Goal: Task Accomplishment & Management: Use online tool/utility

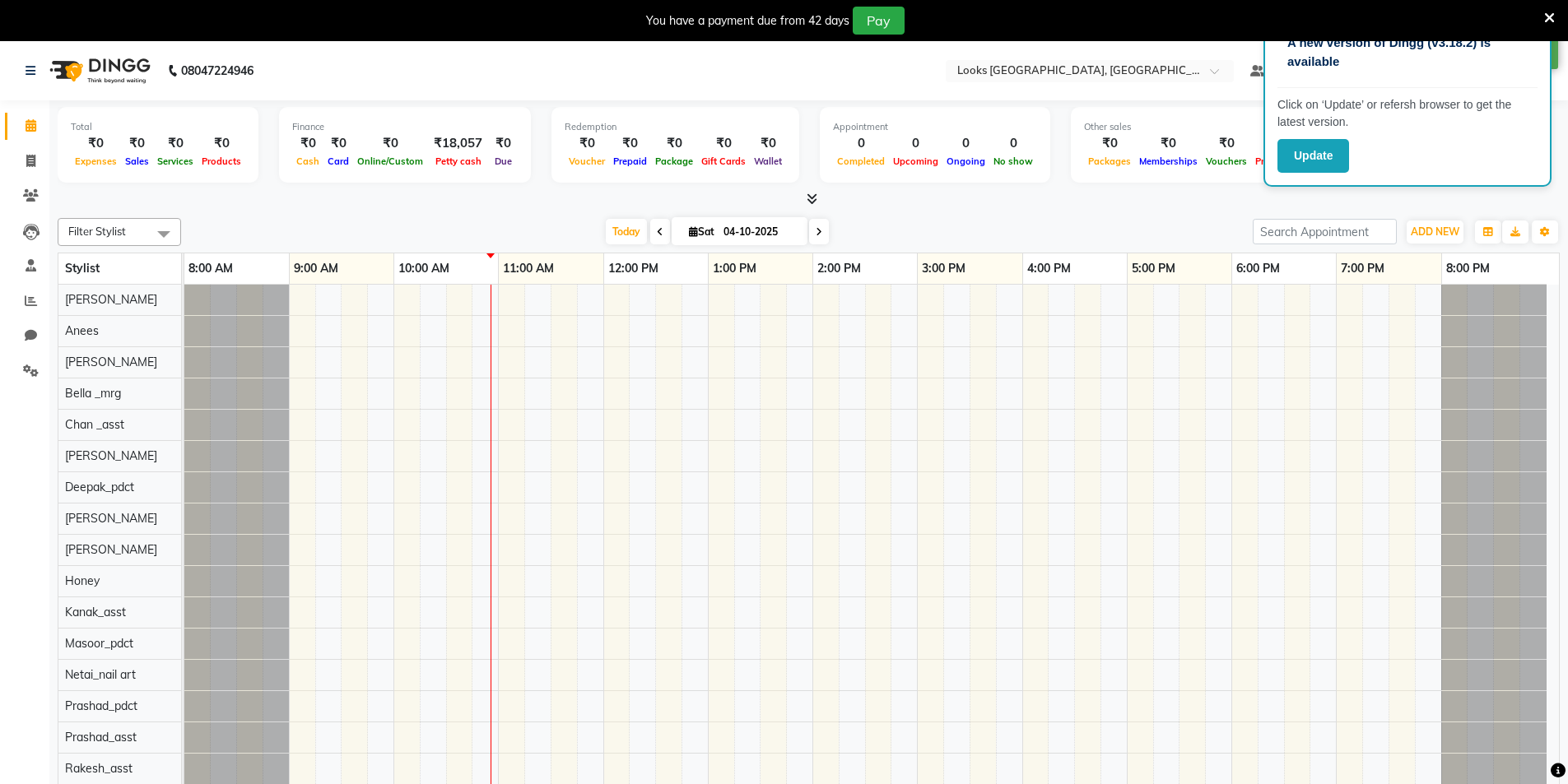
click at [1550, 13] on icon at bounding box center [1550, 17] width 10 height 15
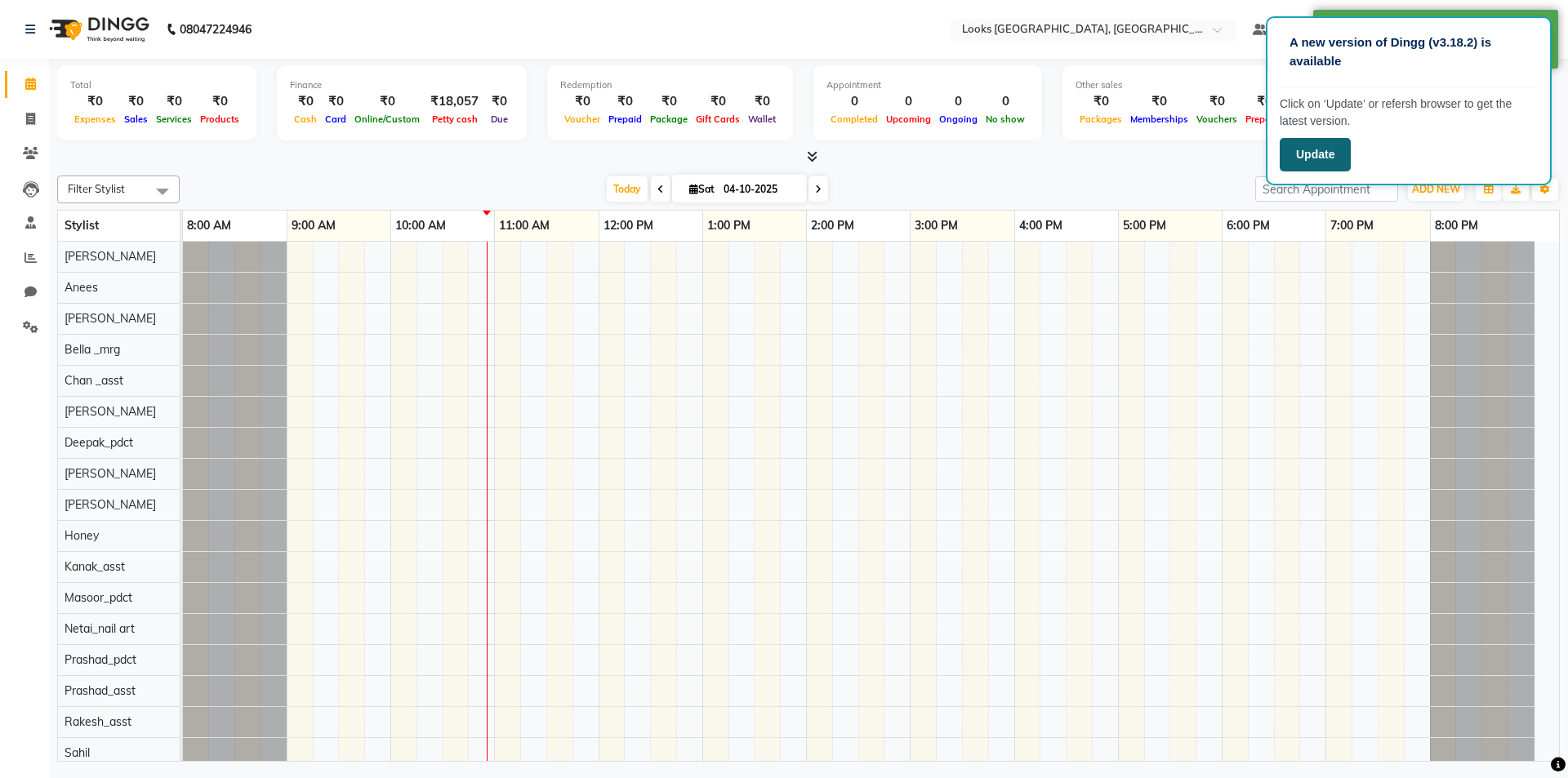
click at [1300, 156] on button "Update" at bounding box center [1315, 154] width 71 height 34
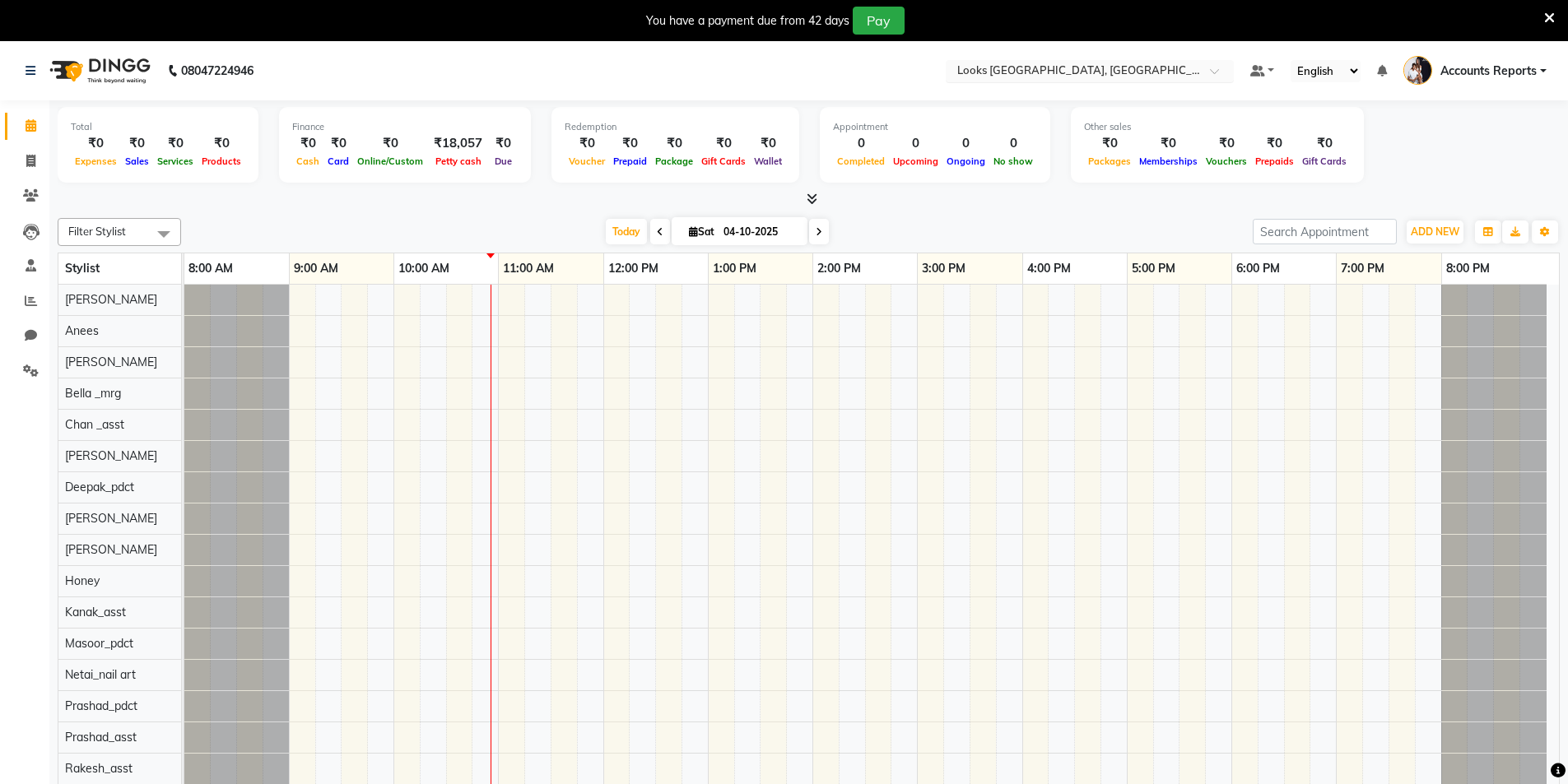
click at [1070, 73] on input "text" at bounding box center [1073, 72] width 239 height 17
type input "nsp"
click at [1076, 87] on div "Looks Salon, [GEOGRAPHIC_DATA]" at bounding box center [1090, 97] width 286 height 30
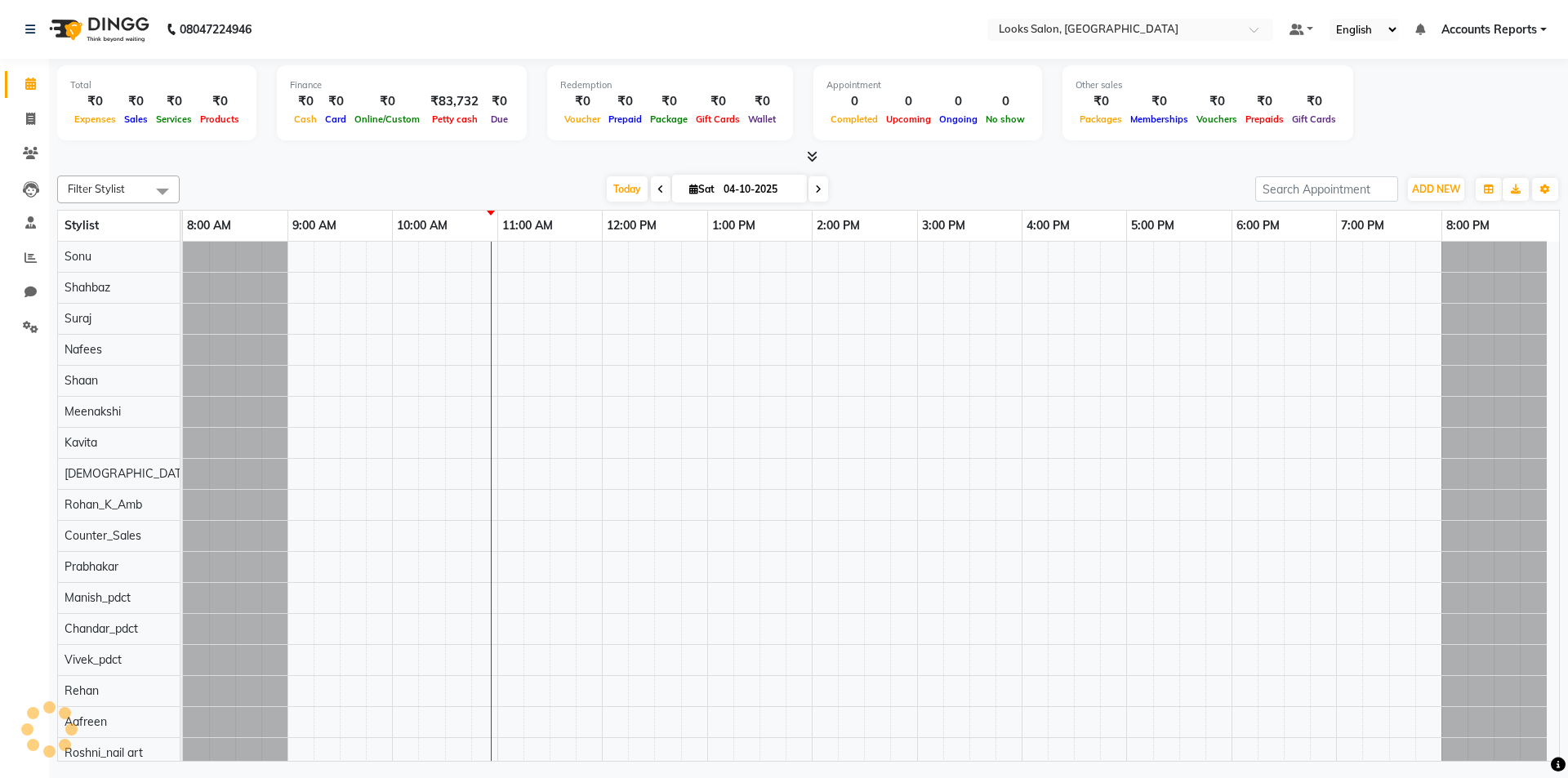
select select "en"
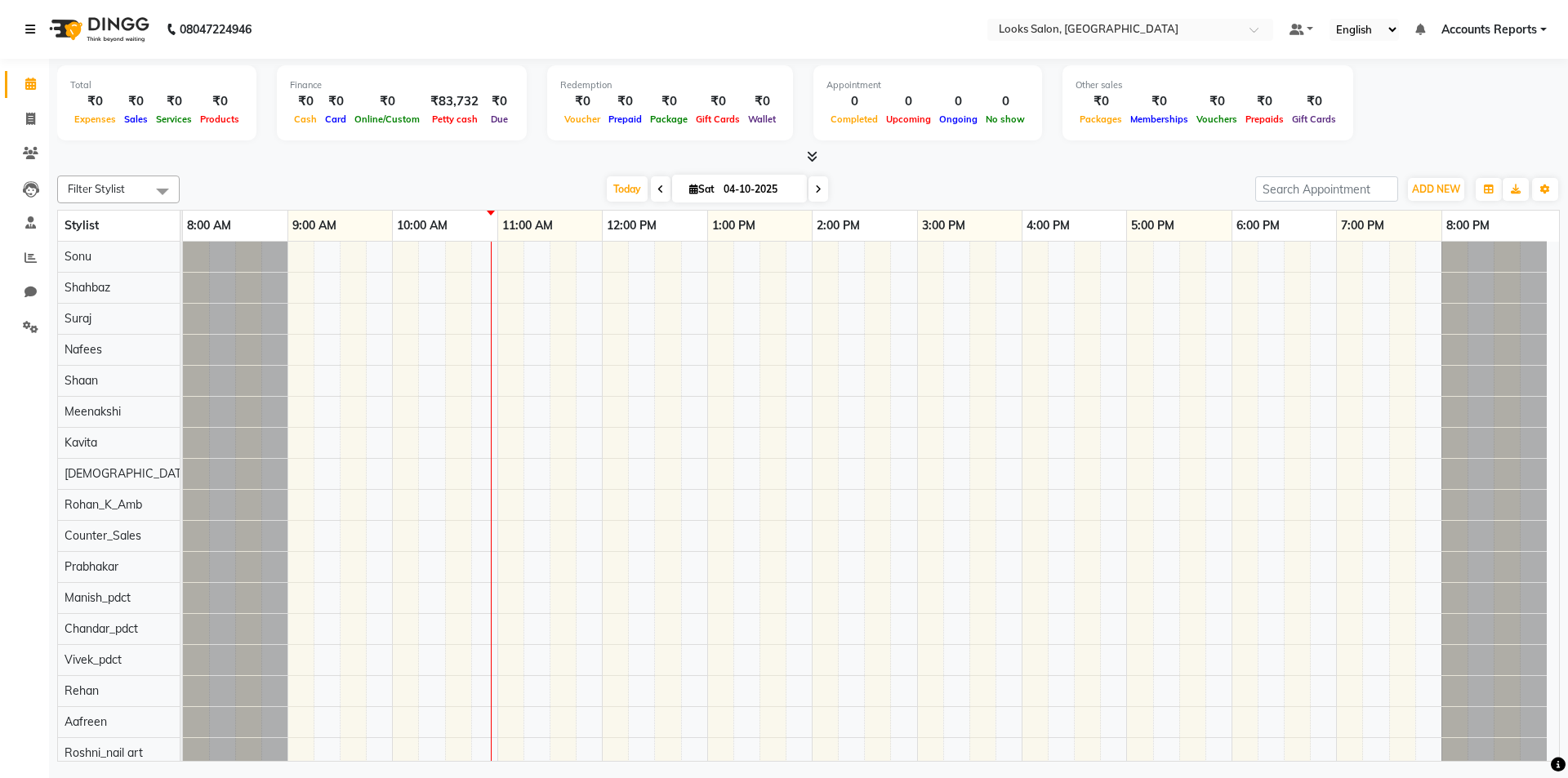
click at [25, 23] on icon at bounding box center [29, 29] width 10 height 11
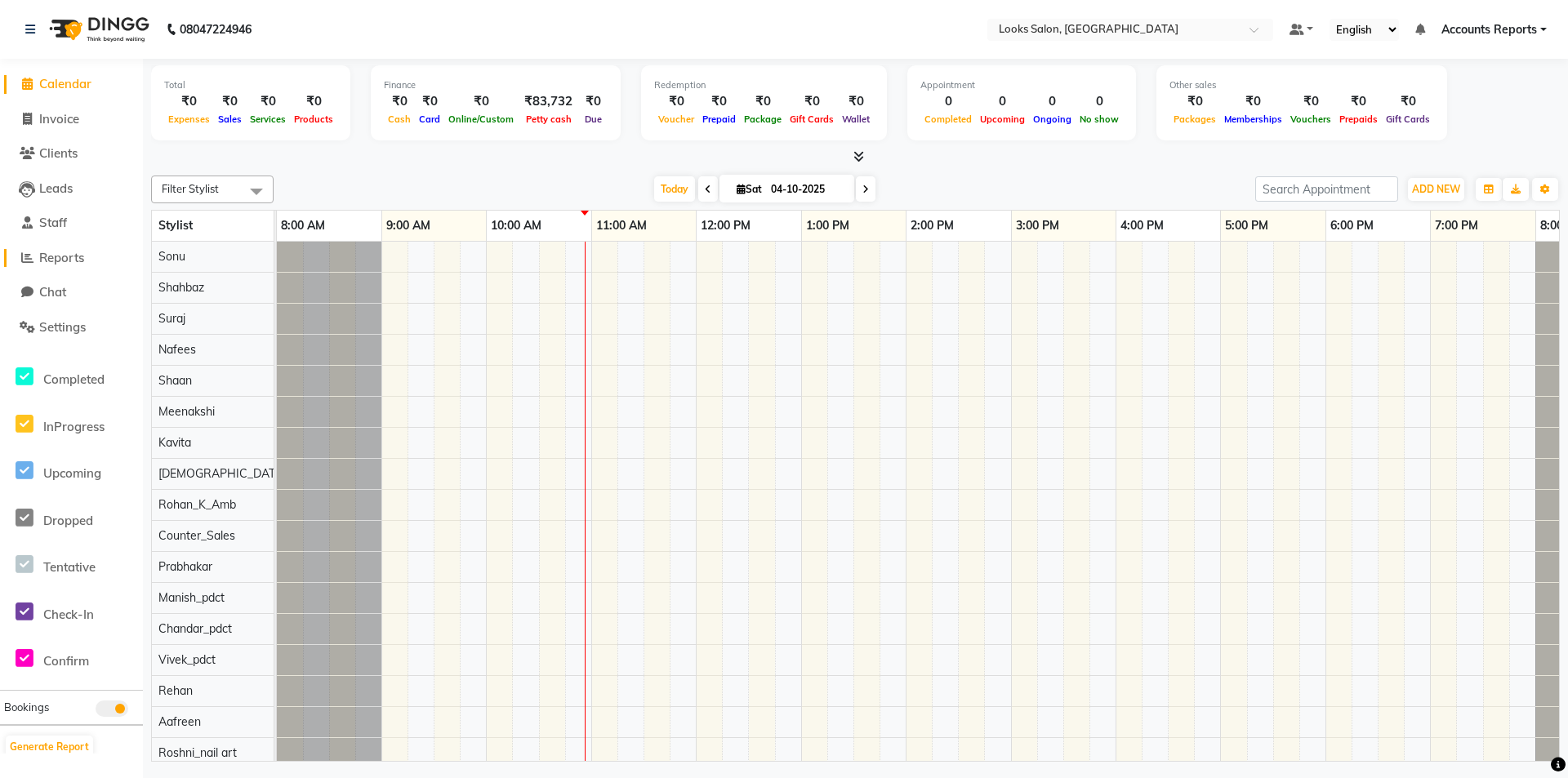
click at [73, 256] on span "Reports" at bounding box center [61, 258] width 45 height 16
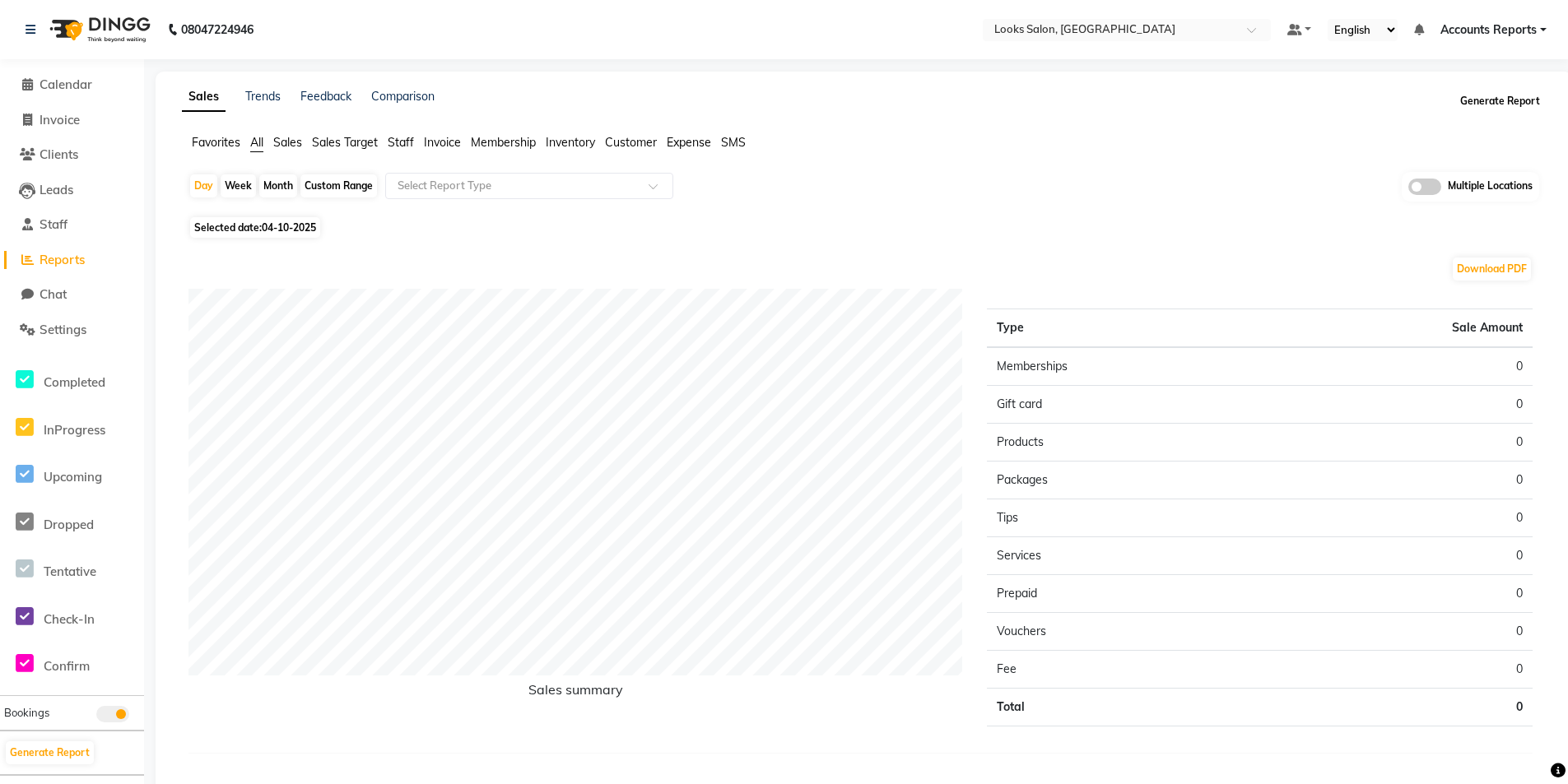
click at [1496, 94] on button "Generate Report" at bounding box center [1500, 101] width 88 height 23
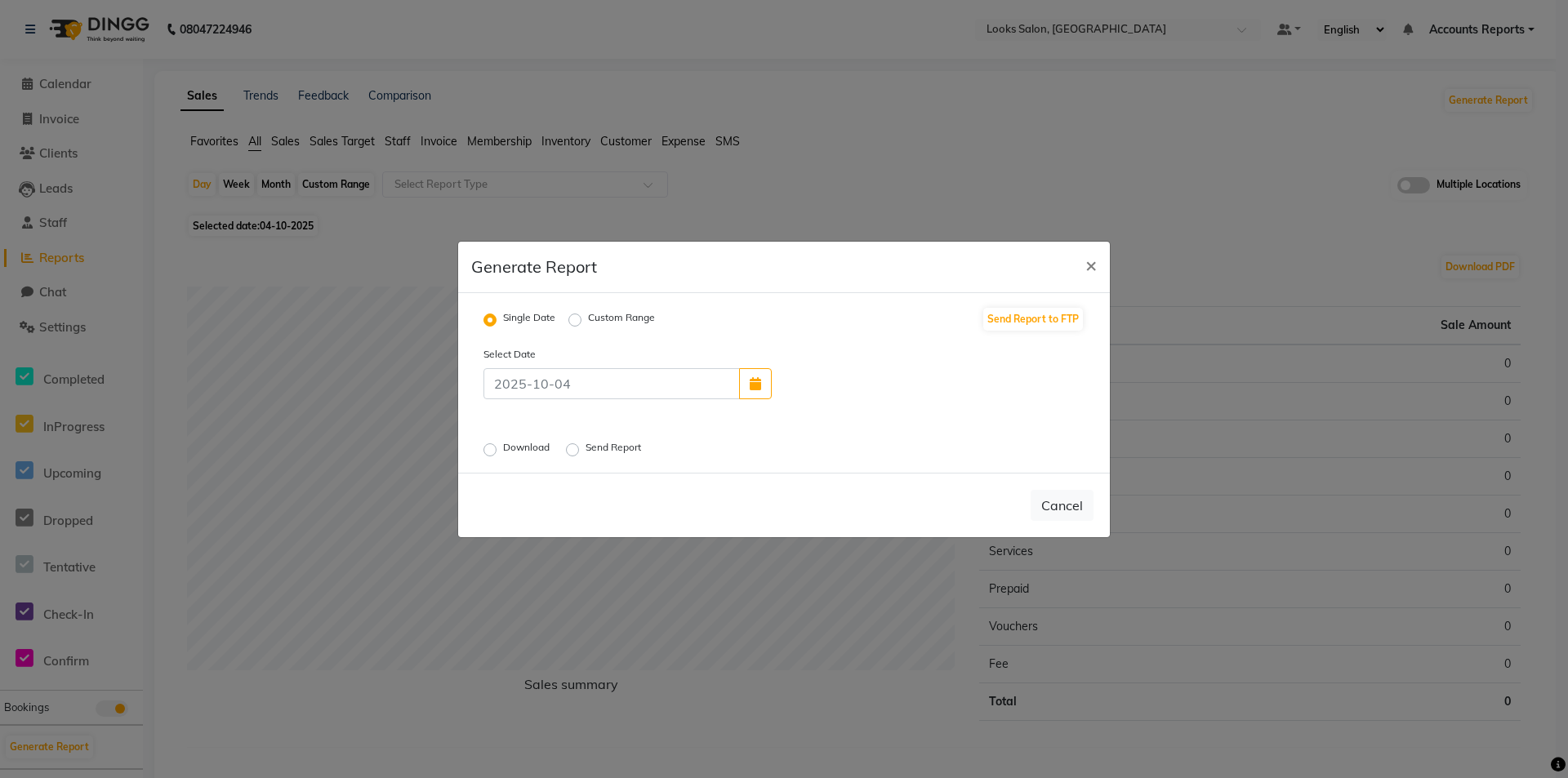
click at [588, 320] on label "Custom Range" at bounding box center [621, 319] width 67 height 20
click at [576, 320] on input "Custom Range" at bounding box center [577, 318] width 11 height 11
radio input "true"
select select "10"
select select "2025"
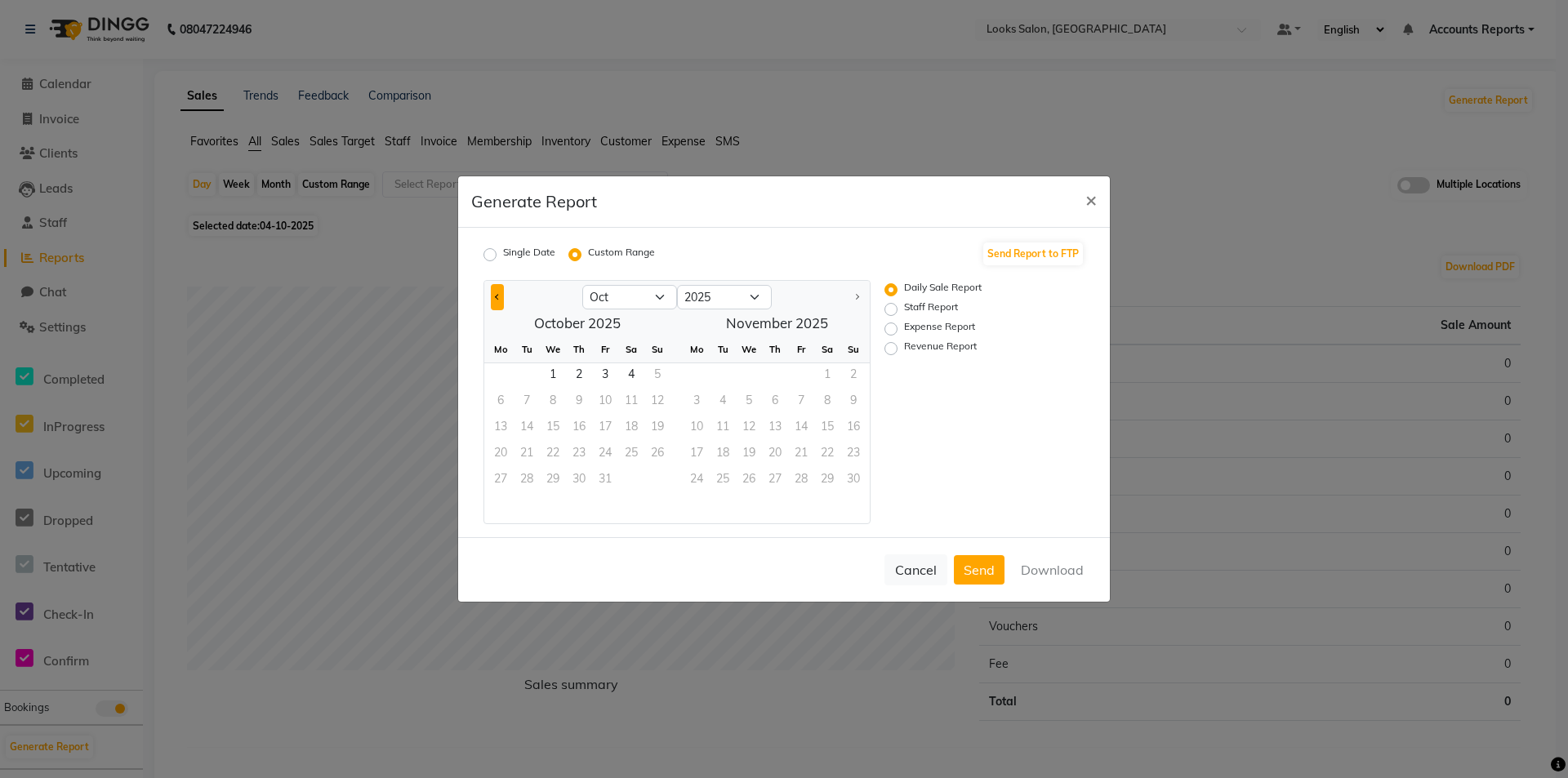
click at [494, 295] on button "Previous month" at bounding box center [497, 297] width 13 height 26
select select "9"
click at [508, 371] on span "1" at bounding box center [500, 376] width 26 height 26
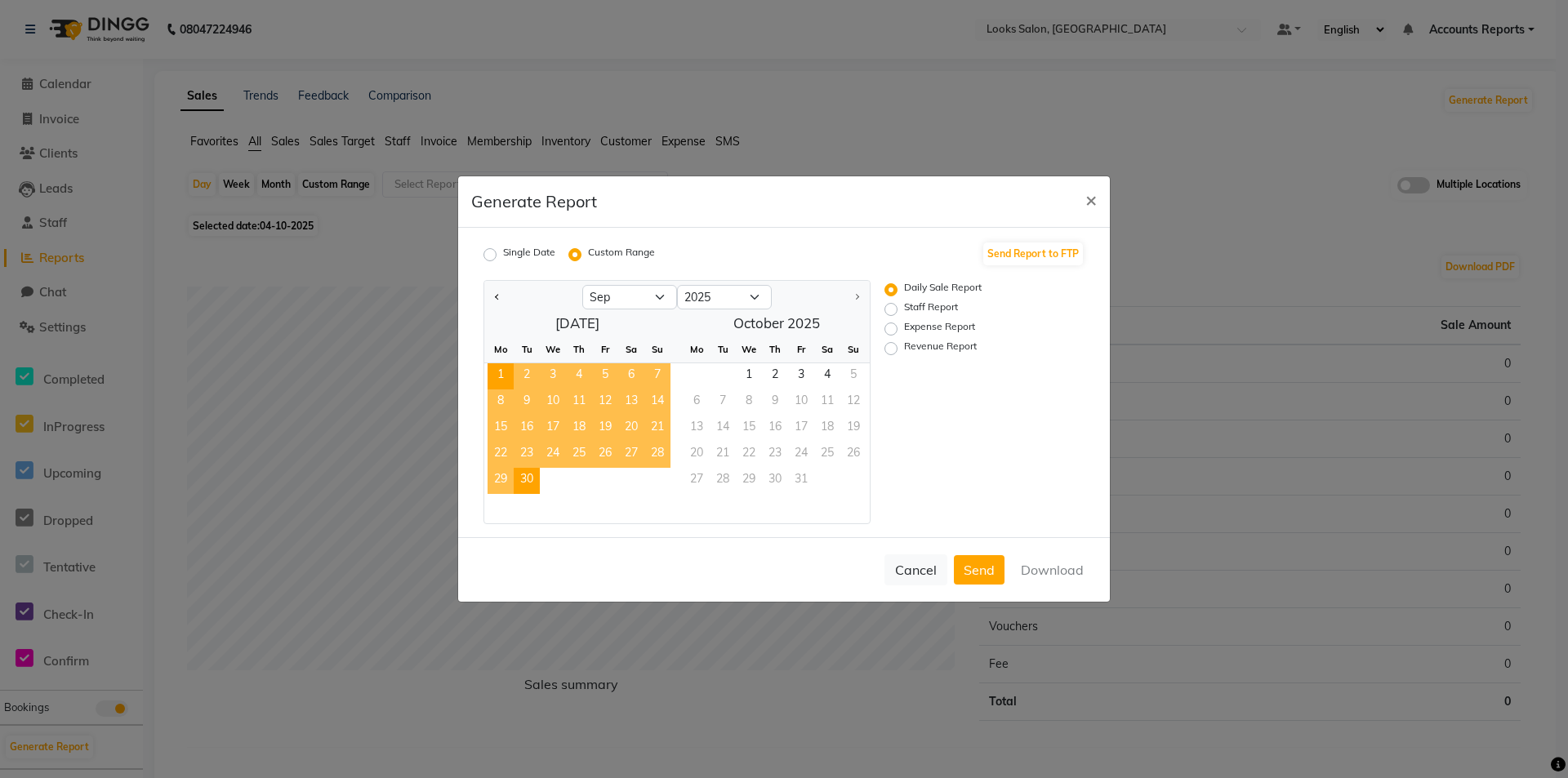
click at [531, 478] on span "30" at bounding box center [526, 480] width 26 height 26
click at [904, 352] on label "Revenue Report" at bounding box center [940, 348] width 73 height 20
click at [888, 352] on input "Revenue Report" at bounding box center [893, 348] width 11 height 11
radio input "true"
click at [1053, 574] on button "Download" at bounding box center [1052, 569] width 82 height 29
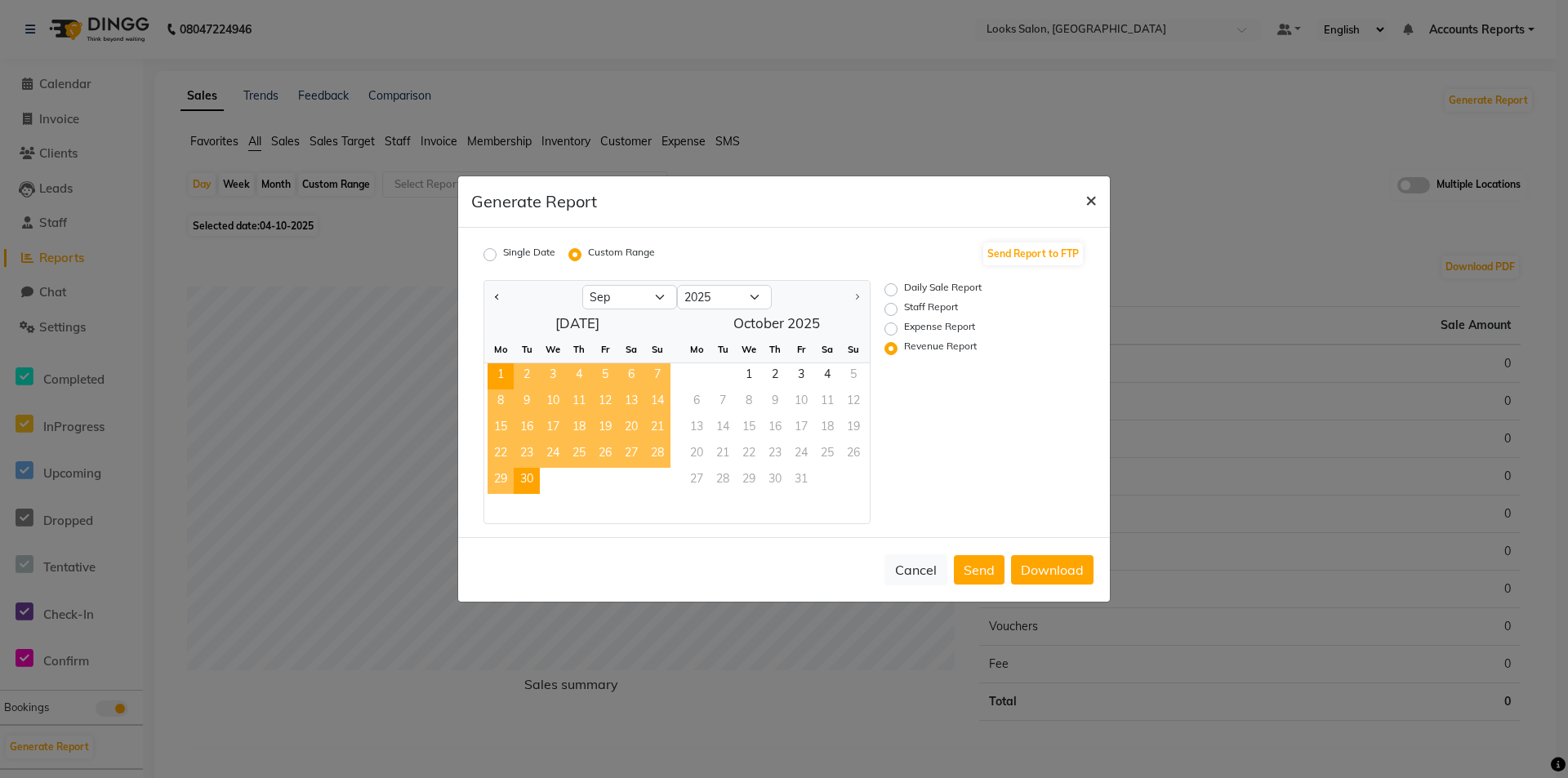
click at [1084, 196] on button "×" at bounding box center [1091, 199] width 37 height 46
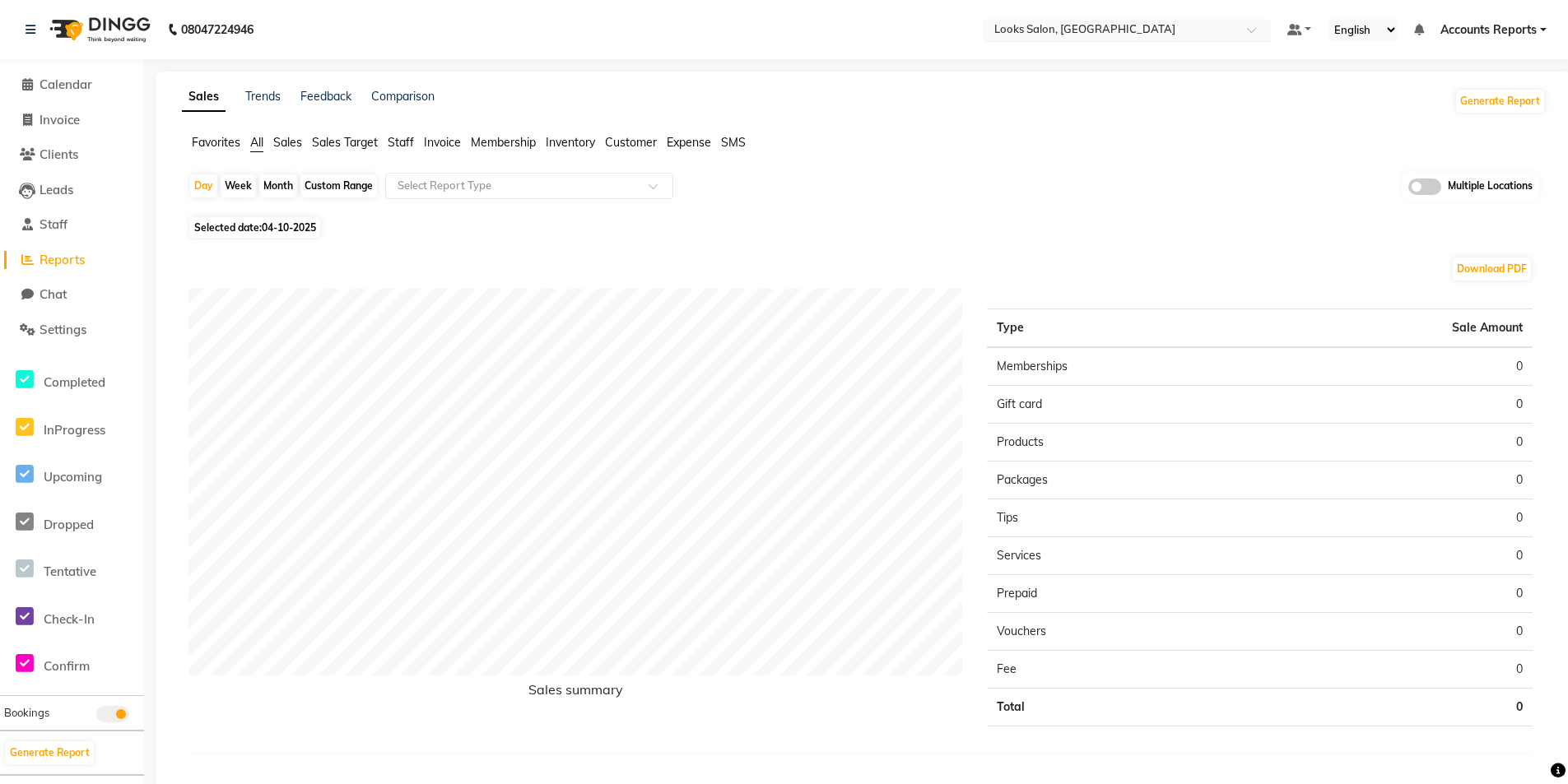
click at [1101, 31] on input "text" at bounding box center [1111, 31] width 239 height 17
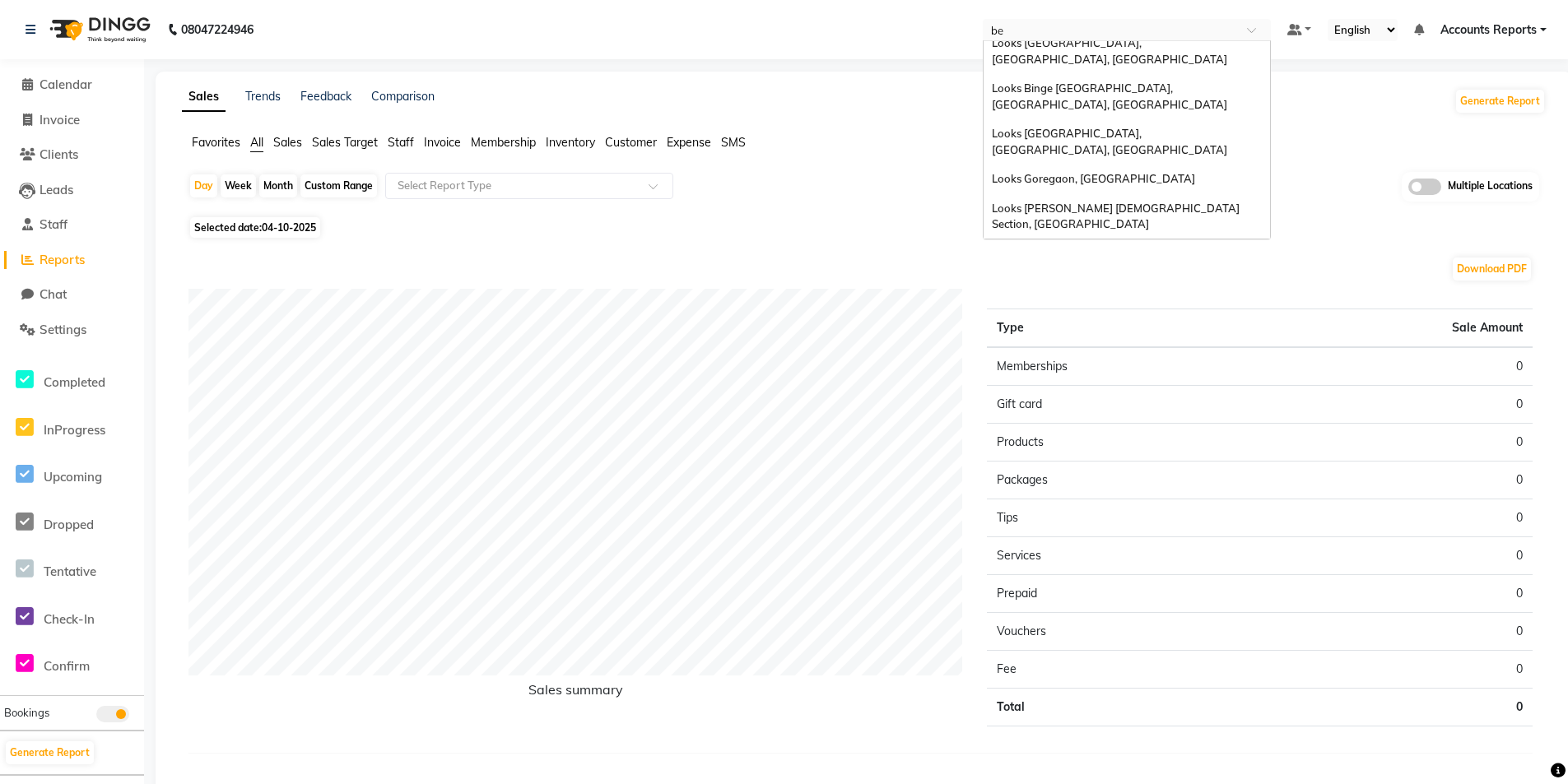
scroll to position [65, 0]
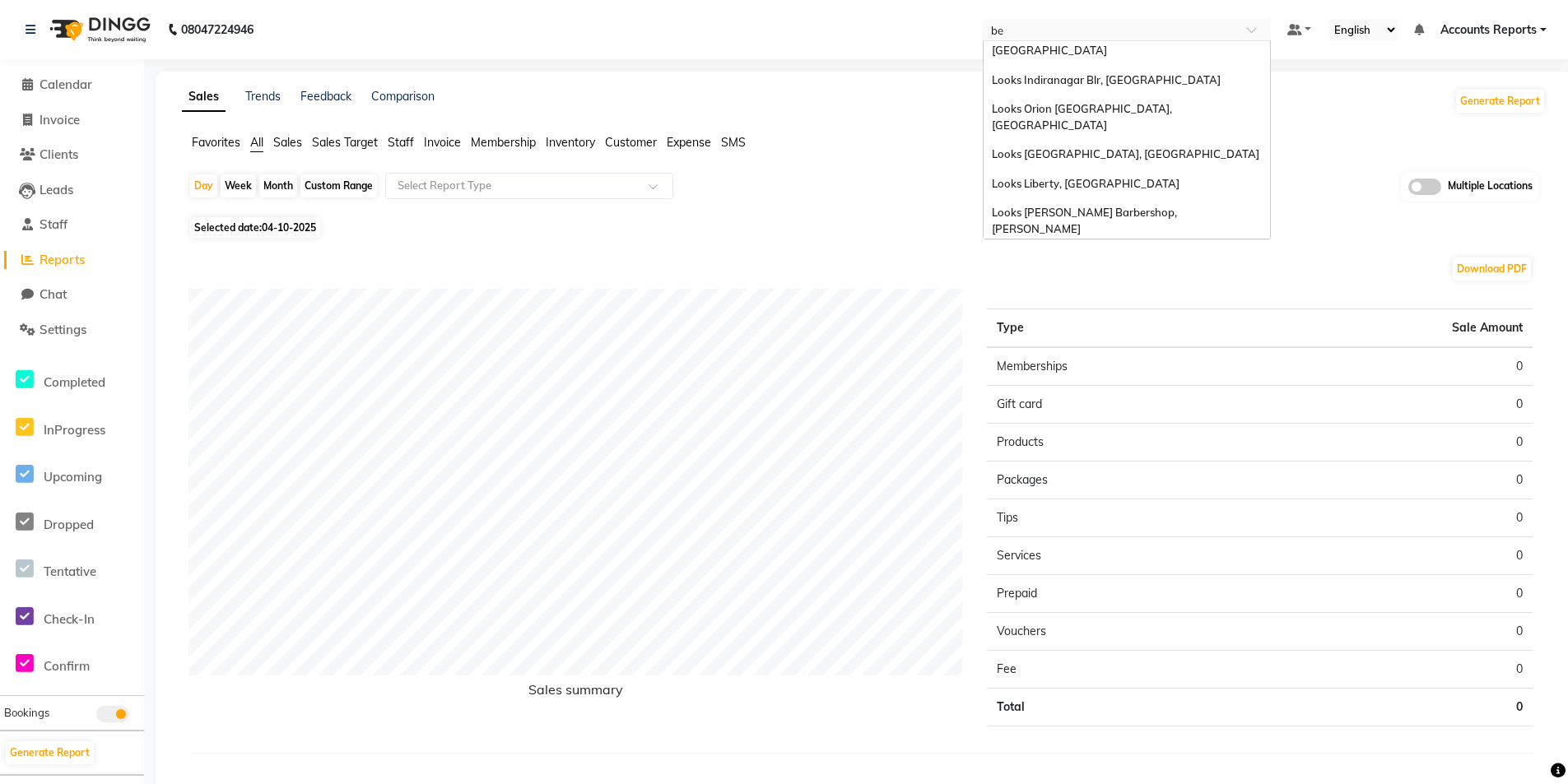
type input "ben"
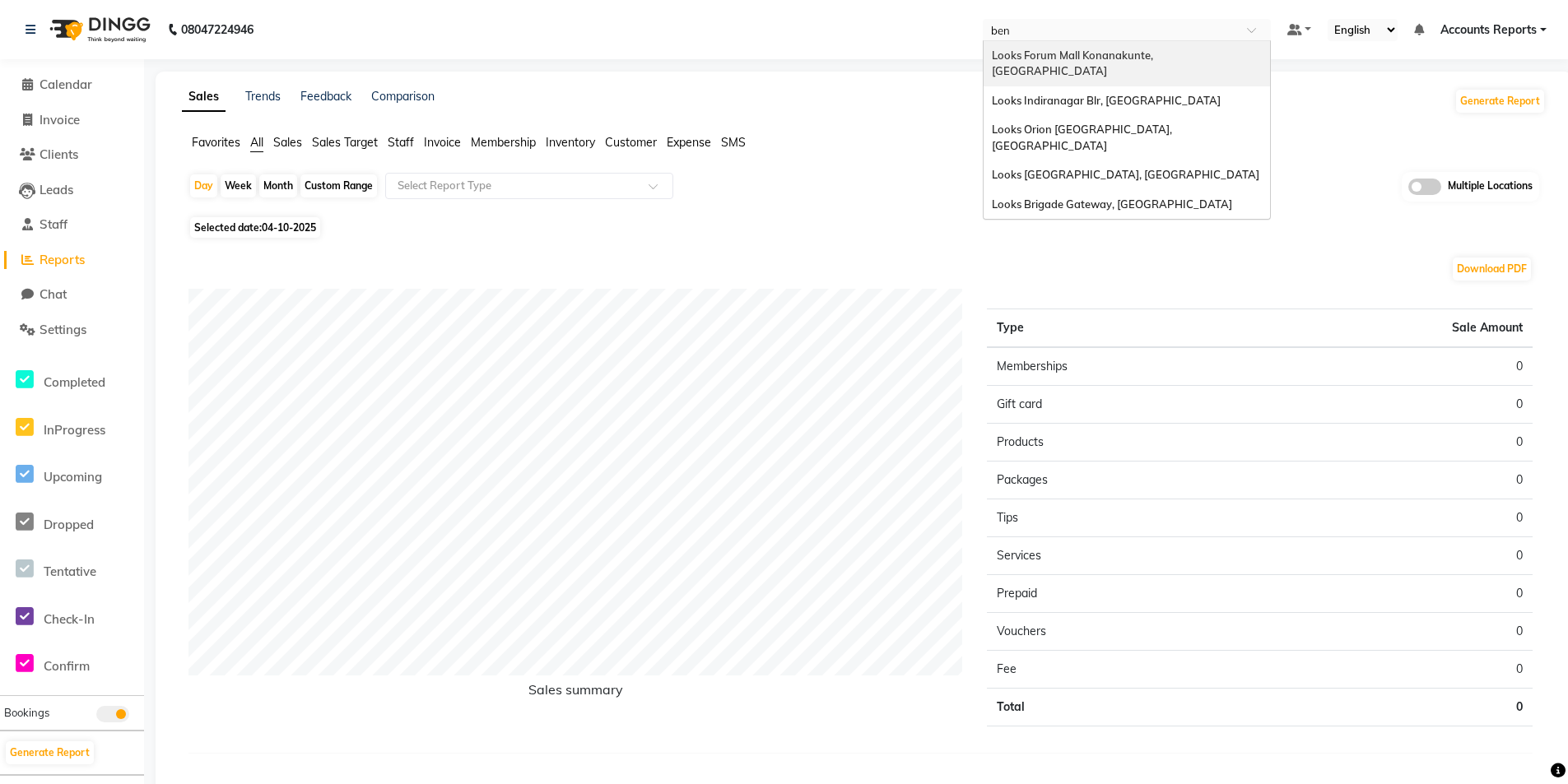
scroll to position [0, 0]
click at [1085, 52] on span "Looks Forum Mall Konanakunte, Bengaluru" at bounding box center [1074, 64] width 164 height 30
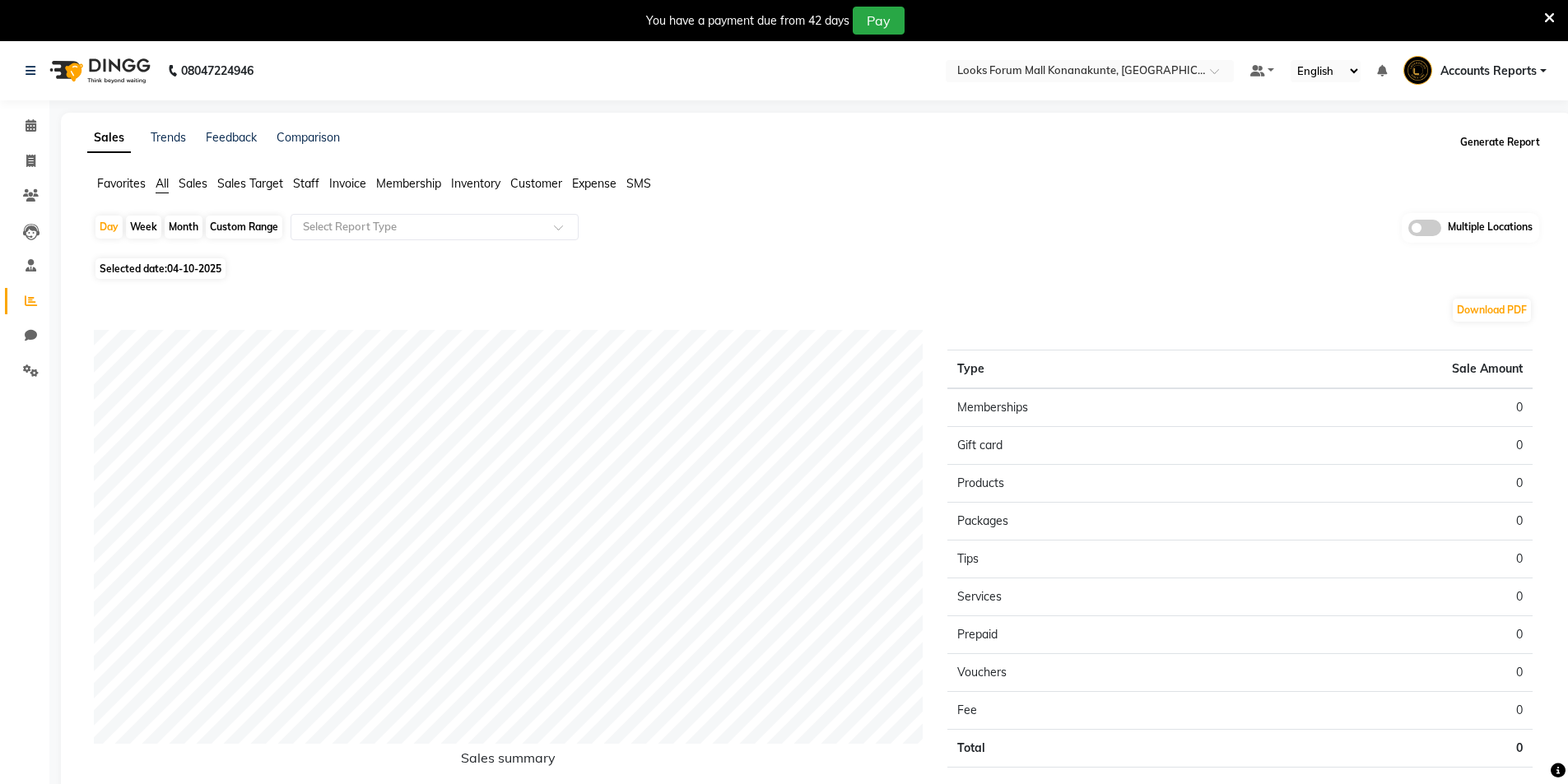
click at [1484, 147] on button "Generate Report" at bounding box center [1500, 142] width 88 height 23
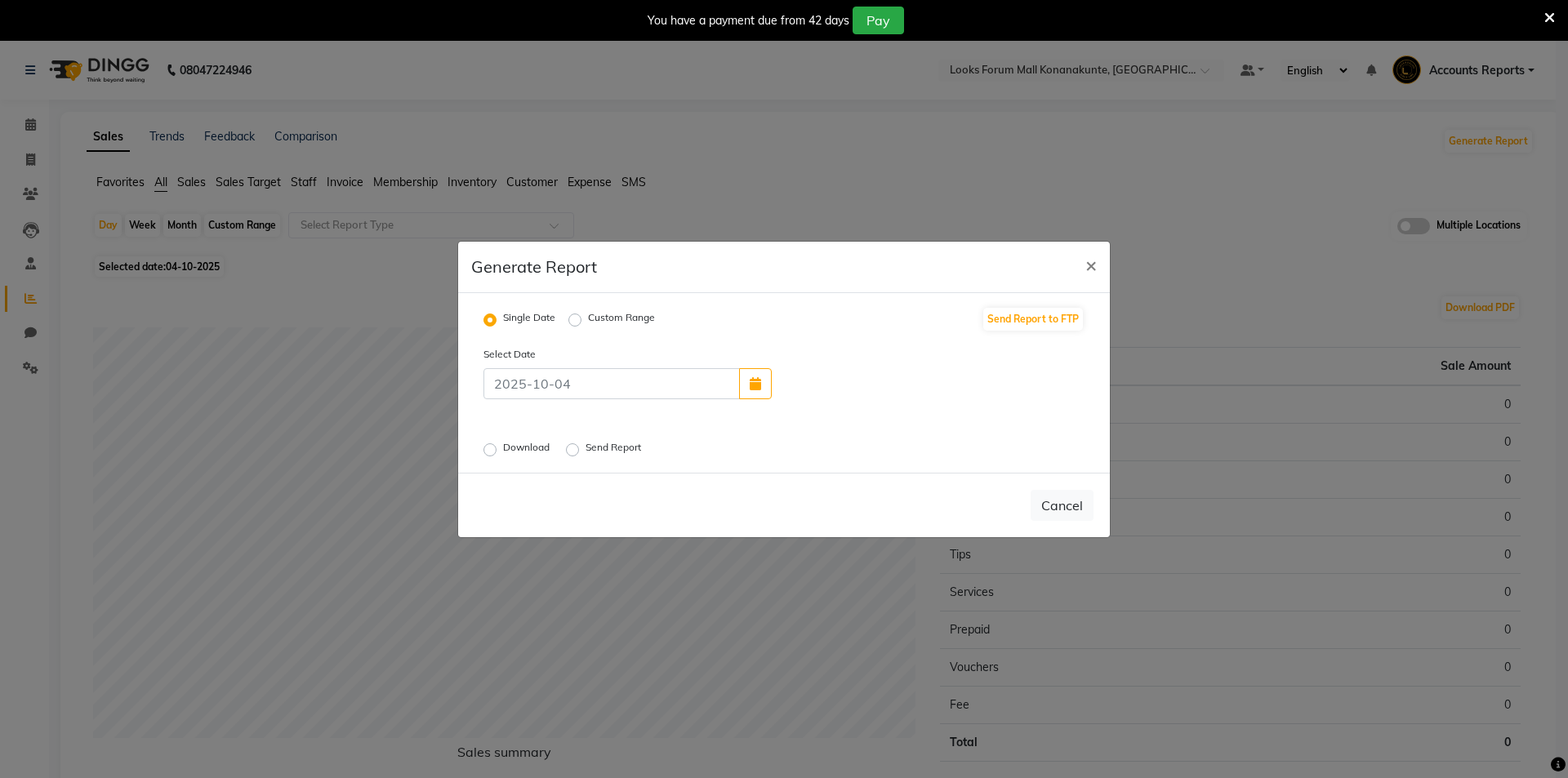
click at [588, 324] on label "Custom Range" at bounding box center [621, 319] width 67 height 20
click at [572, 324] on input "Custom Range" at bounding box center [577, 318] width 11 height 11
radio input "true"
select select "10"
select select "2025"
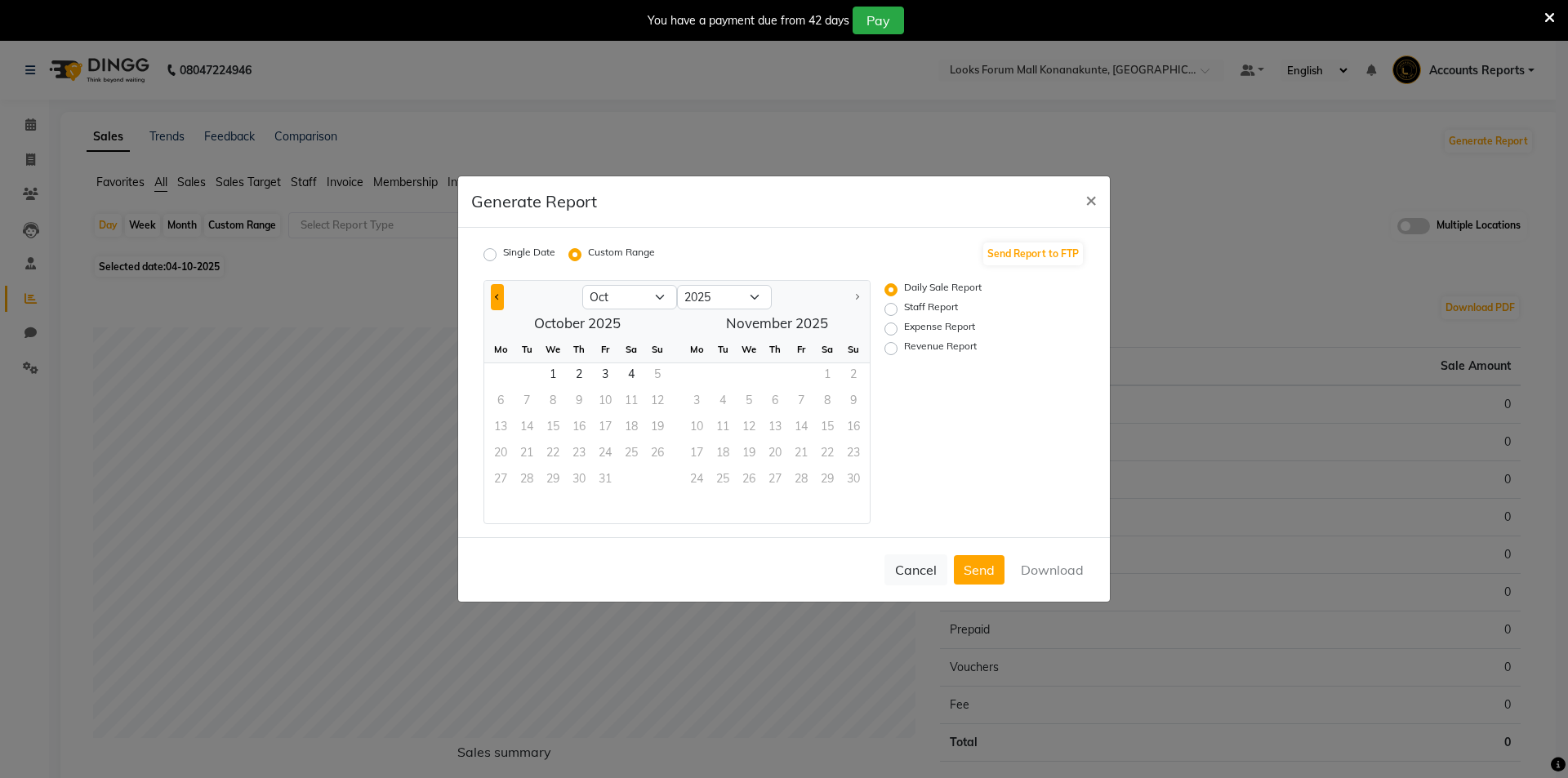
click at [502, 299] on button "Previous month" at bounding box center [497, 297] width 13 height 26
select select "9"
click at [492, 374] on span "1" at bounding box center [500, 376] width 26 height 26
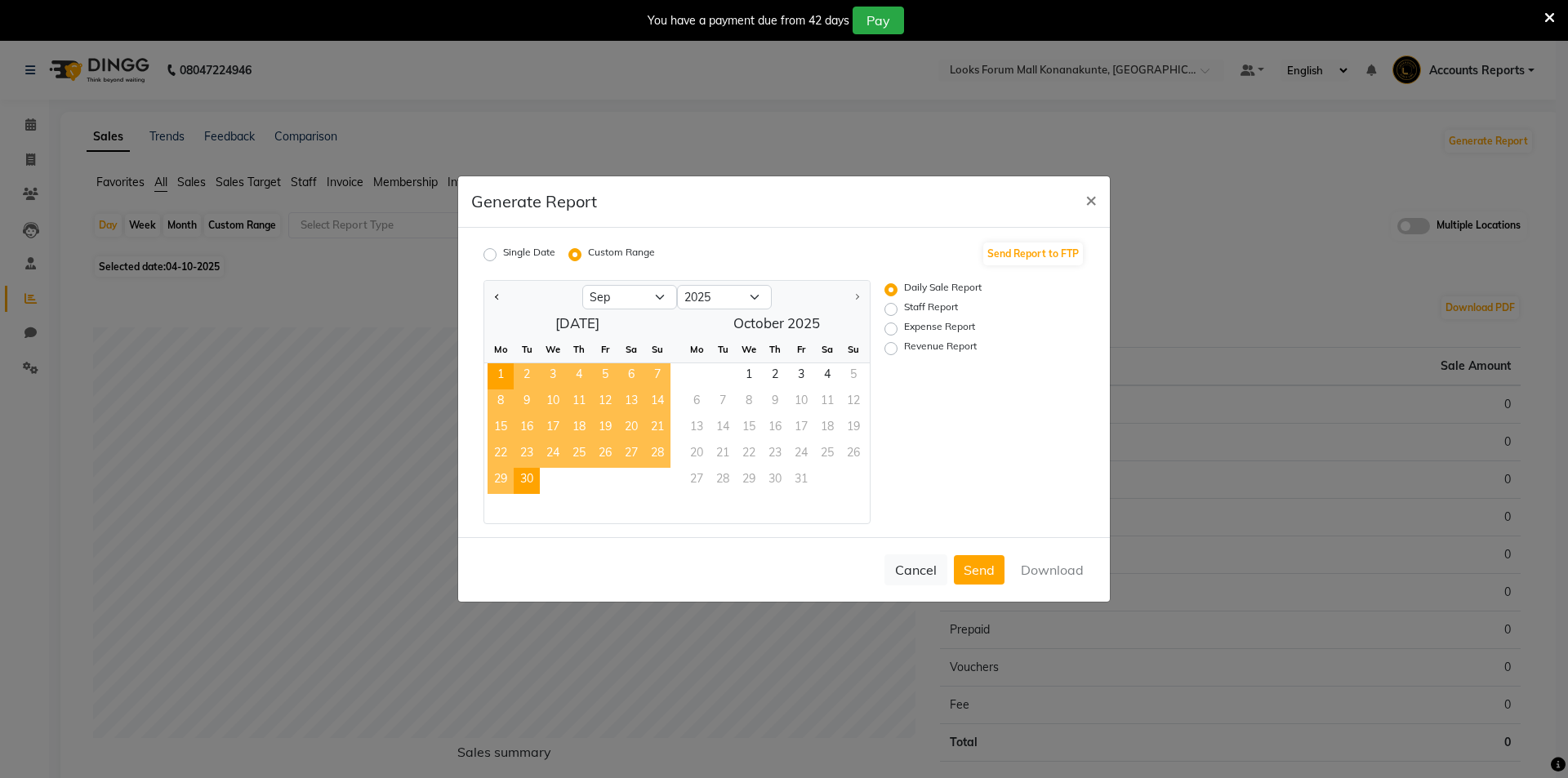
click at [521, 487] on span "30" at bounding box center [526, 480] width 26 height 26
click at [904, 348] on label "Revenue Report" at bounding box center [940, 348] width 73 height 20
click at [890, 348] on input "Revenue Report" at bounding box center [893, 348] width 11 height 11
radio input "true"
click at [1062, 573] on button "Download" at bounding box center [1052, 569] width 82 height 29
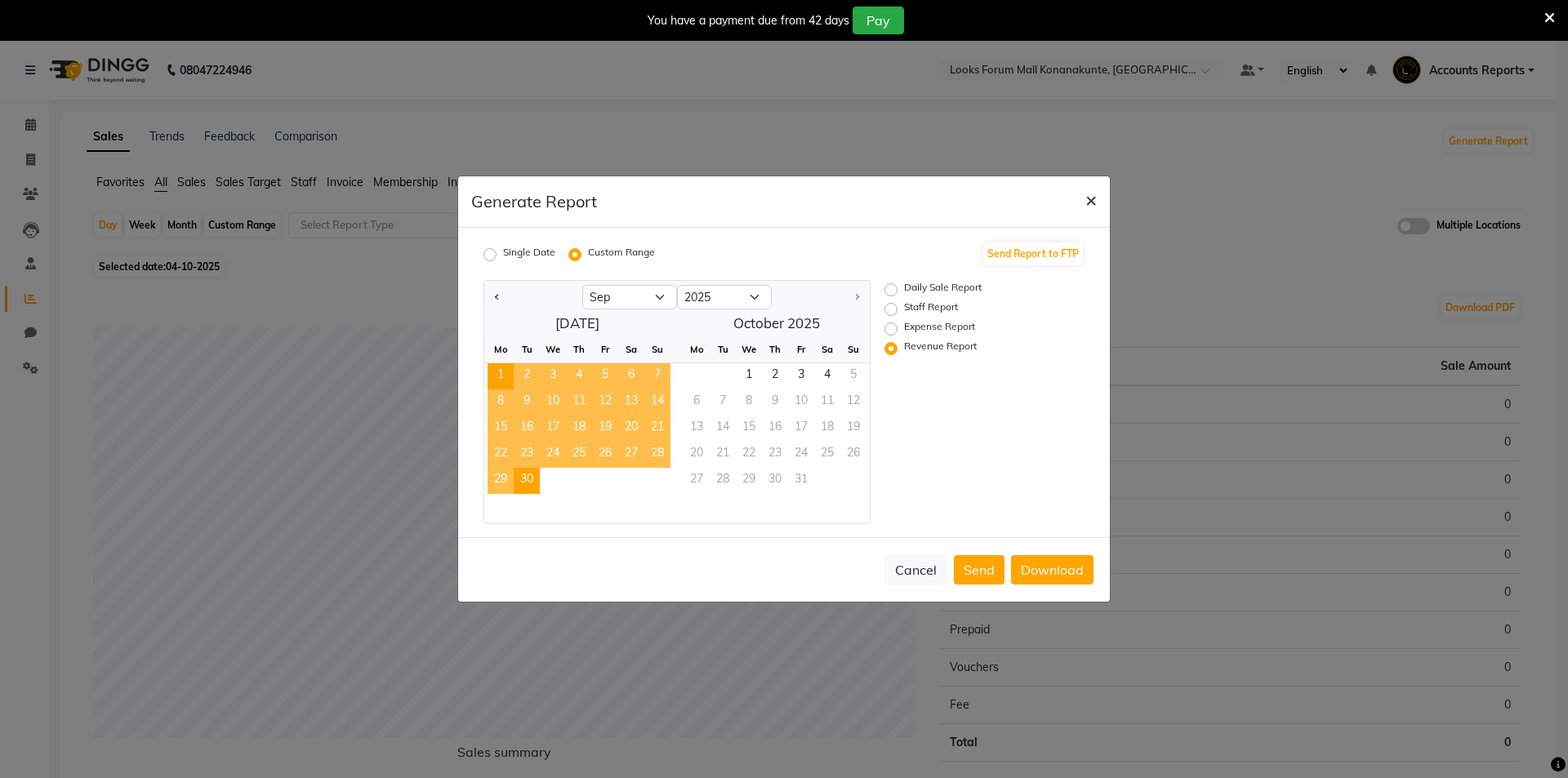
click at [1090, 204] on span "×" at bounding box center [1091, 199] width 11 height 24
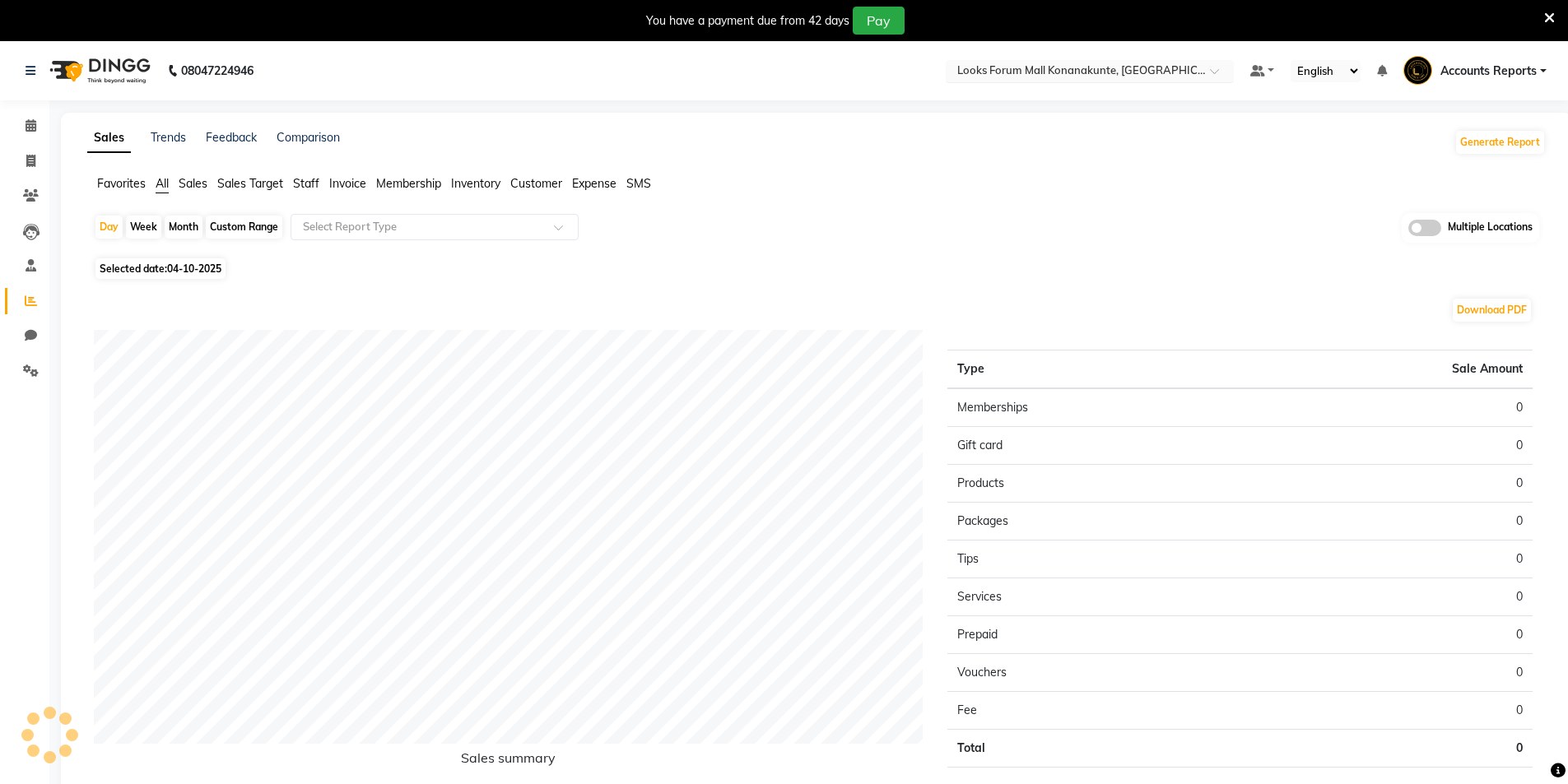
click at [1110, 74] on input "text" at bounding box center [1073, 72] width 239 height 17
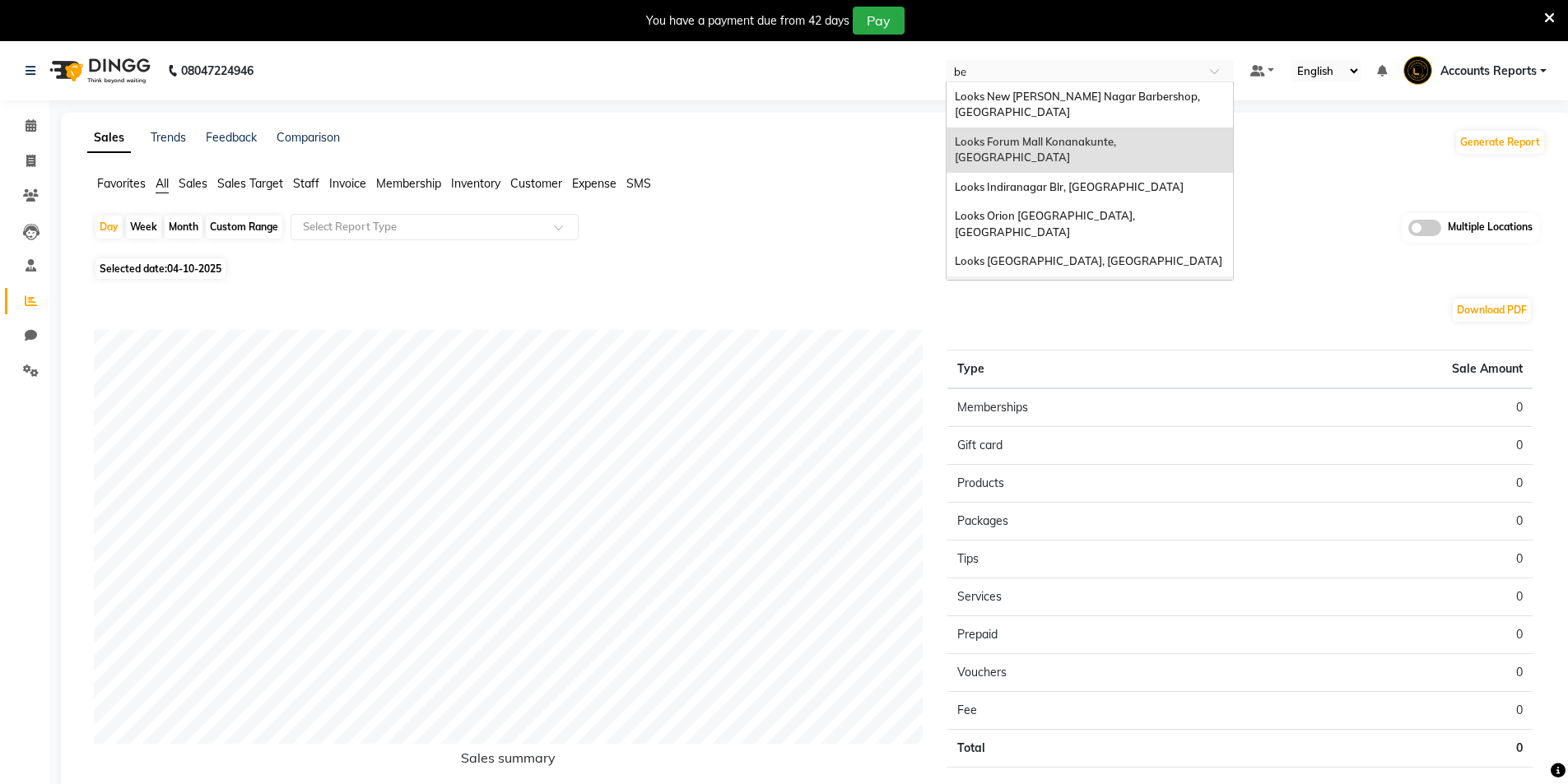
type input "ben"
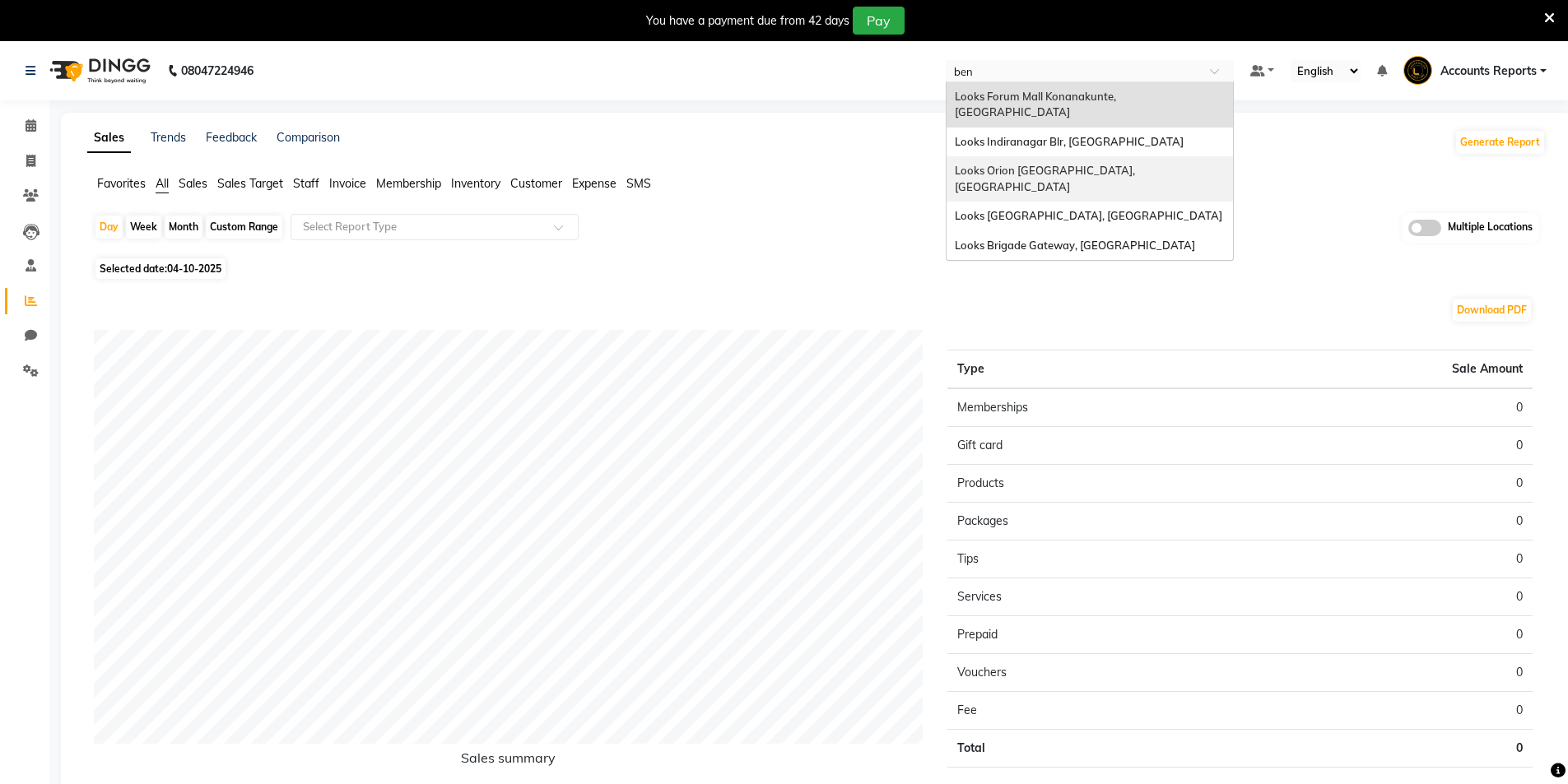
click at [1044, 164] on span "Looks Orion East Mall, Bengaluru" at bounding box center [1045, 179] width 182 height 30
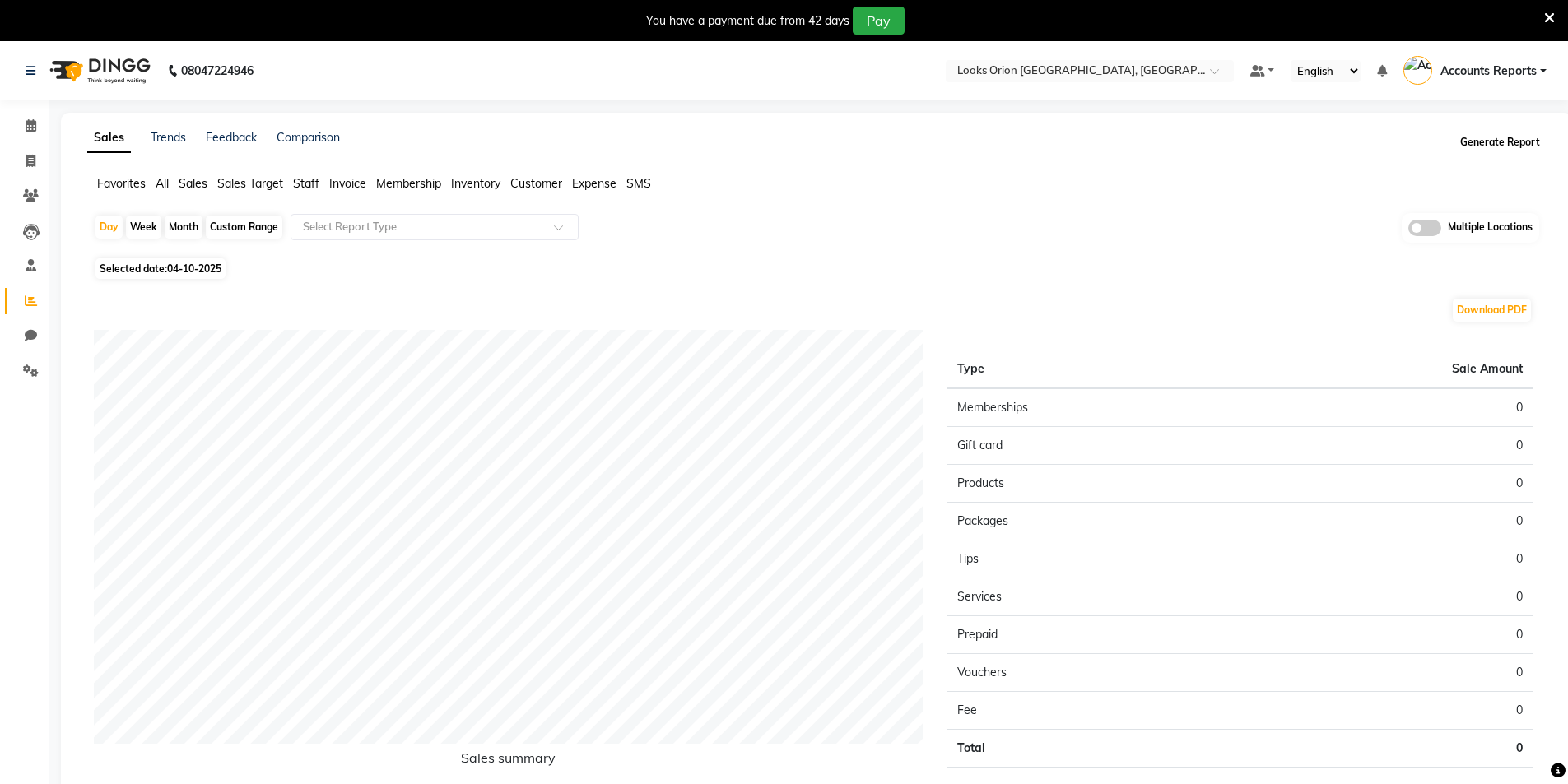
click at [1490, 144] on button "Generate Report" at bounding box center [1500, 142] width 88 height 23
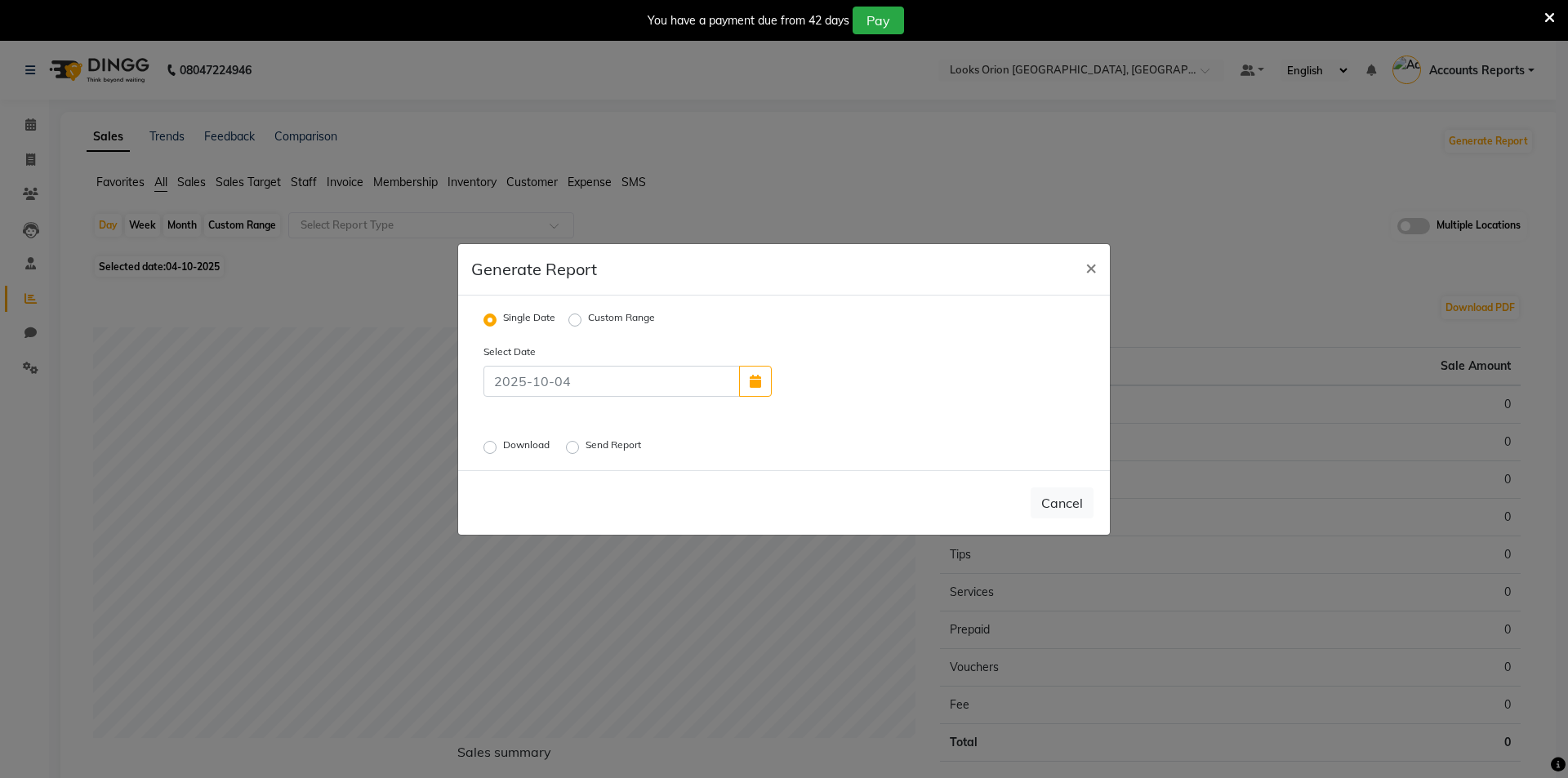
click at [588, 323] on label "Custom Range" at bounding box center [621, 319] width 67 height 20
click at [574, 323] on input "Custom Range" at bounding box center [577, 318] width 11 height 11
radio input "true"
select select "10"
select select "2025"
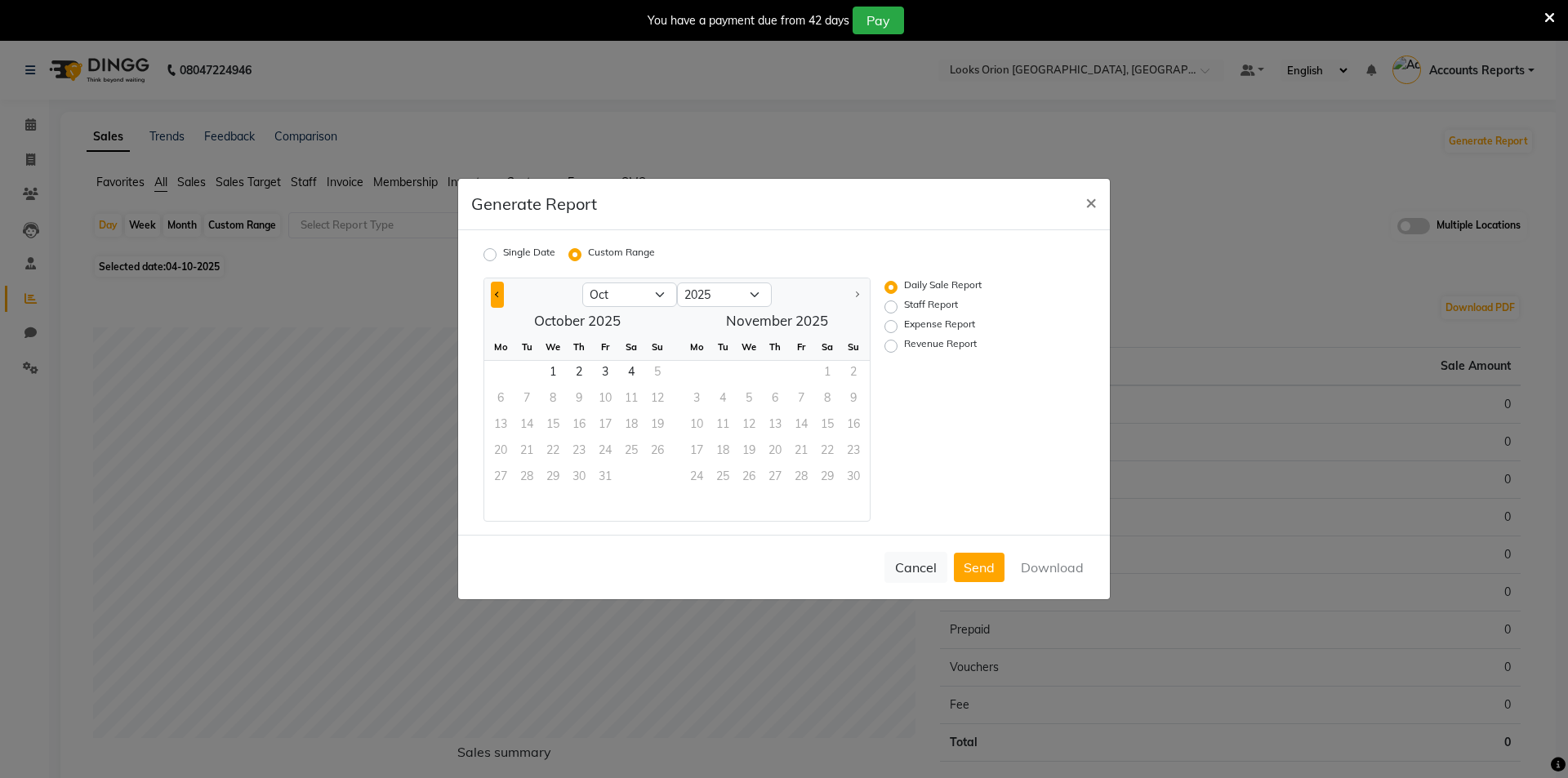
click at [494, 297] on button "Previous month" at bounding box center [497, 294] width 13 height 26
select select "9"
click at [502, 372] on span "1" at bounding box center [500, 374] width 26 height 26
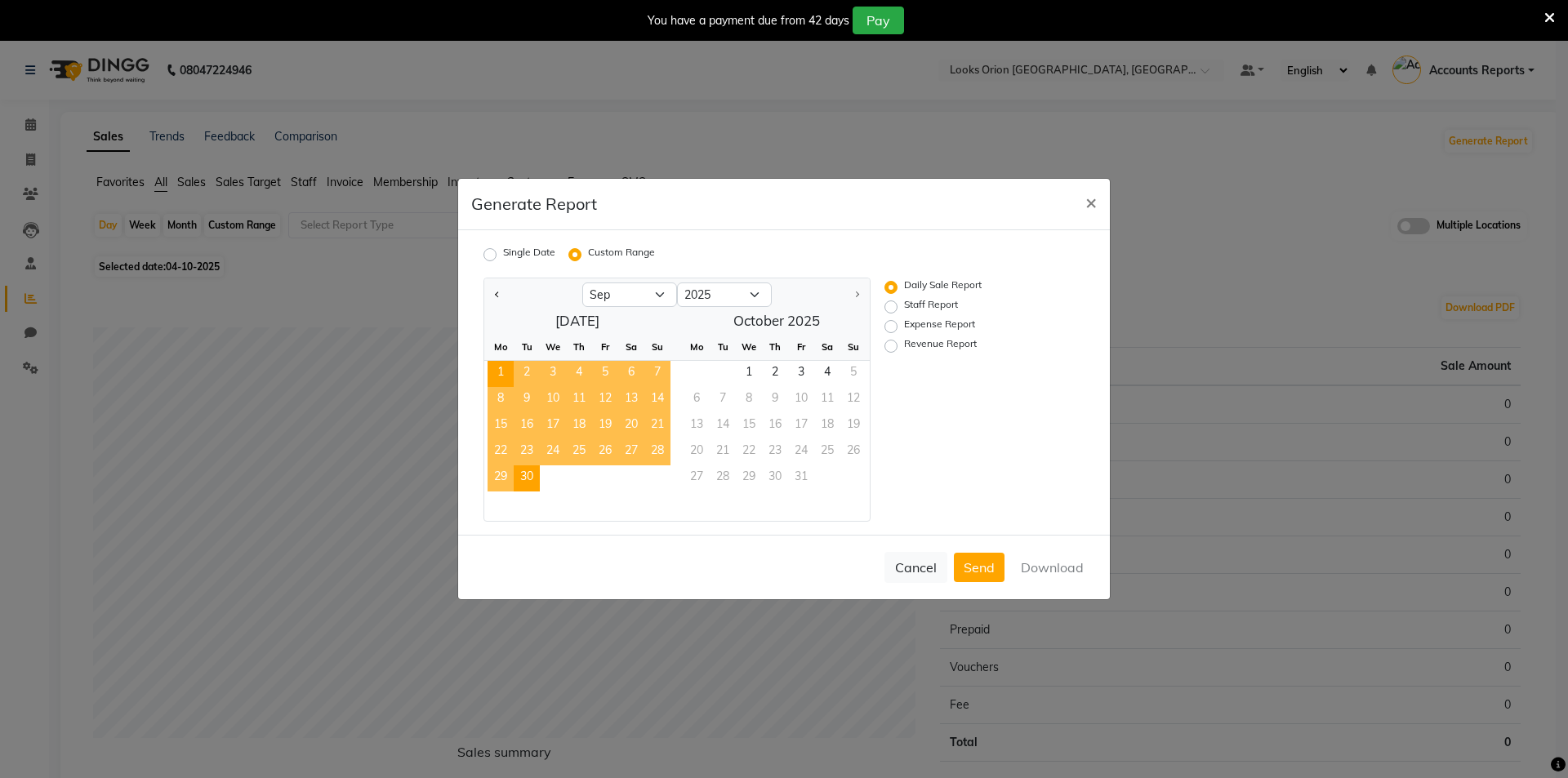
click at [518, 473] on span "30" at bounding box center [526, 479] width 26 height 26
click at [904, 348] on label "Revenue Report" at bounding box center [940, 346] width 73 height 20
click at [890, 348] on input "Revenue Report" at bounding box center [893, 345] width 11 height 11
radio input "true"
click at [1055, 575] on button "Download" at bounding box center [1052, 568] width 82 height 29
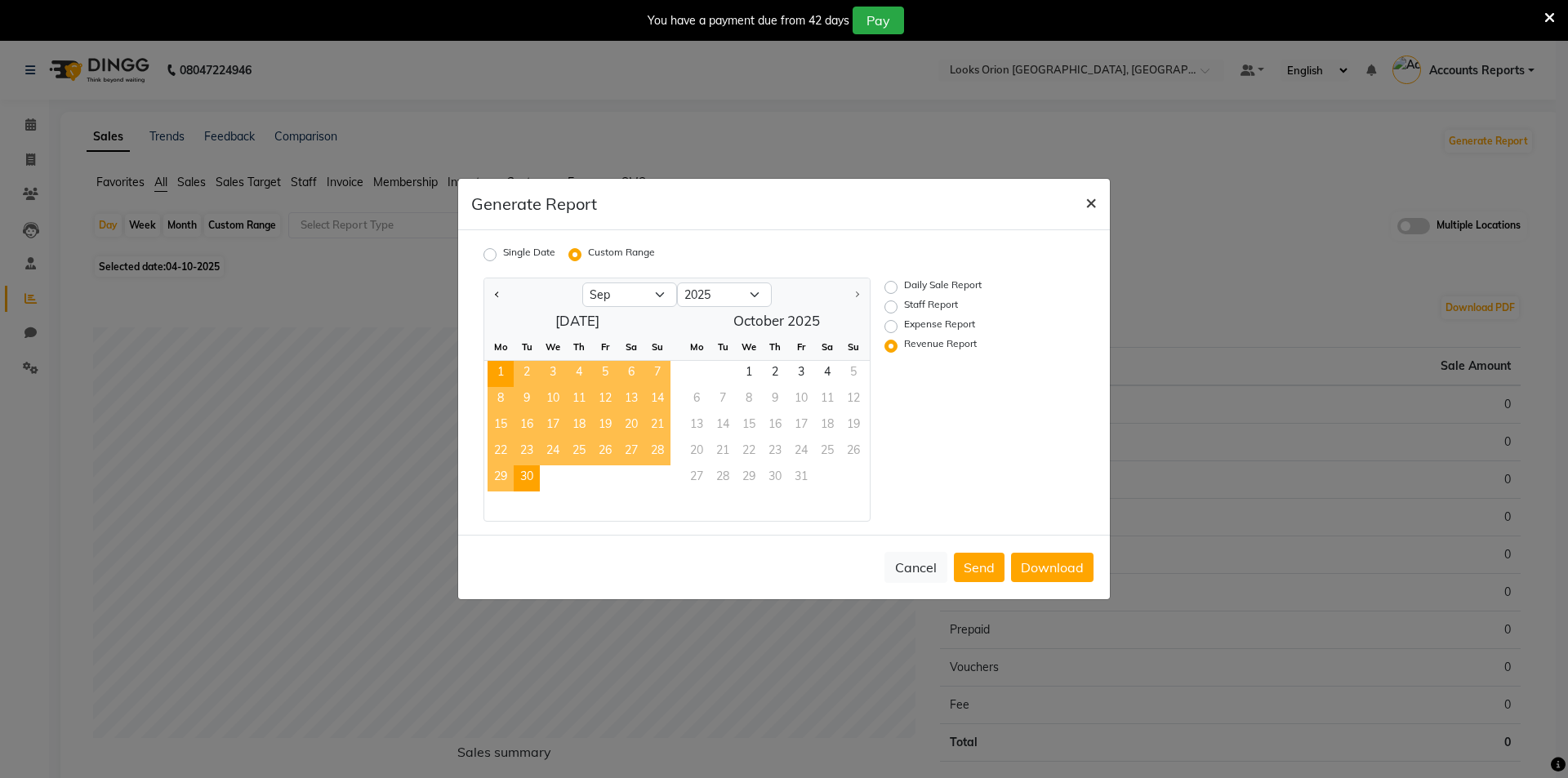
click at [1084, 203] on button "×" at bounding box center [1091, 202] width 37 height 46
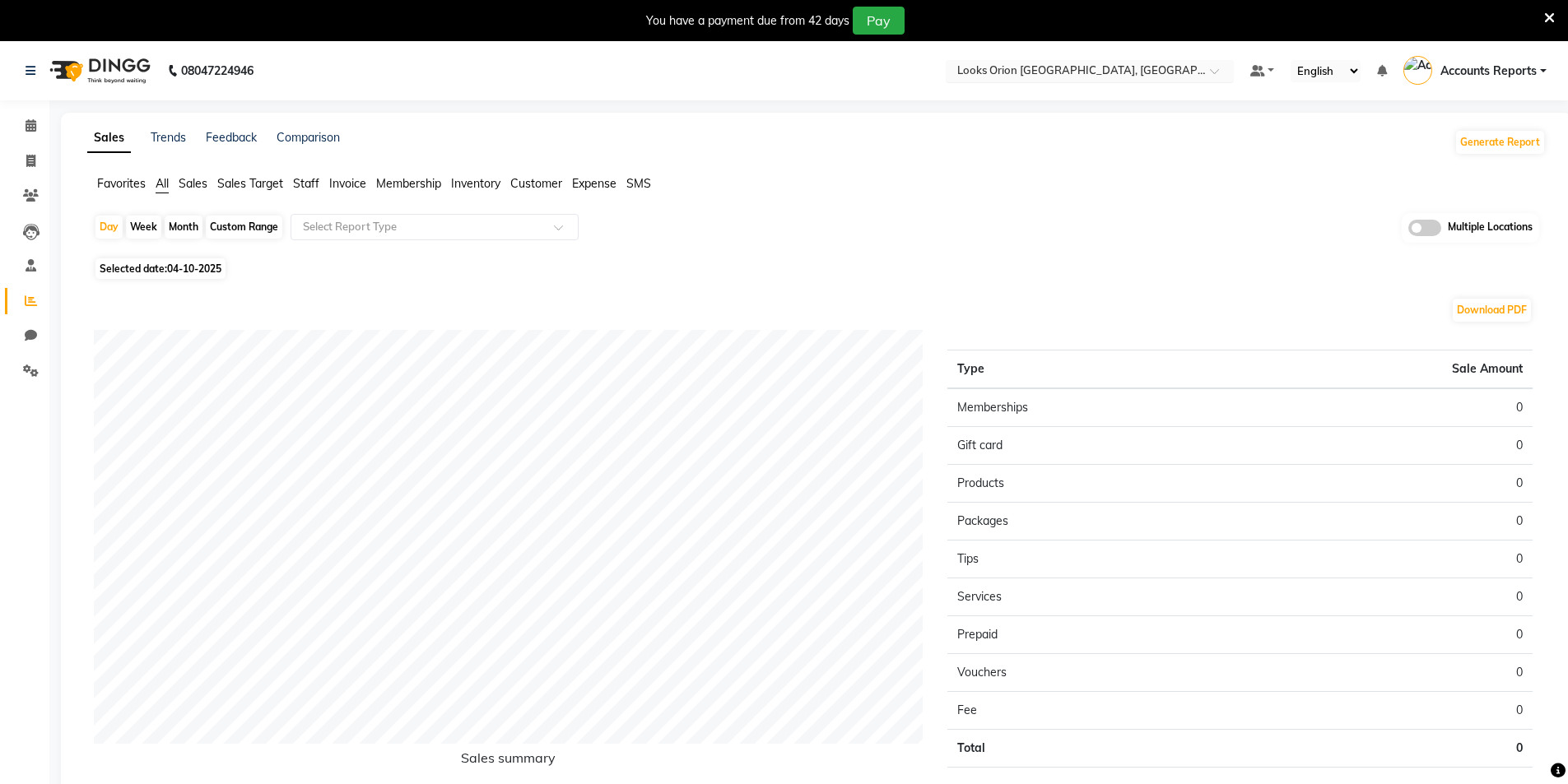
click at [1029, 73] on input "text" at bounding box center [1073, 72] width 239 height 17
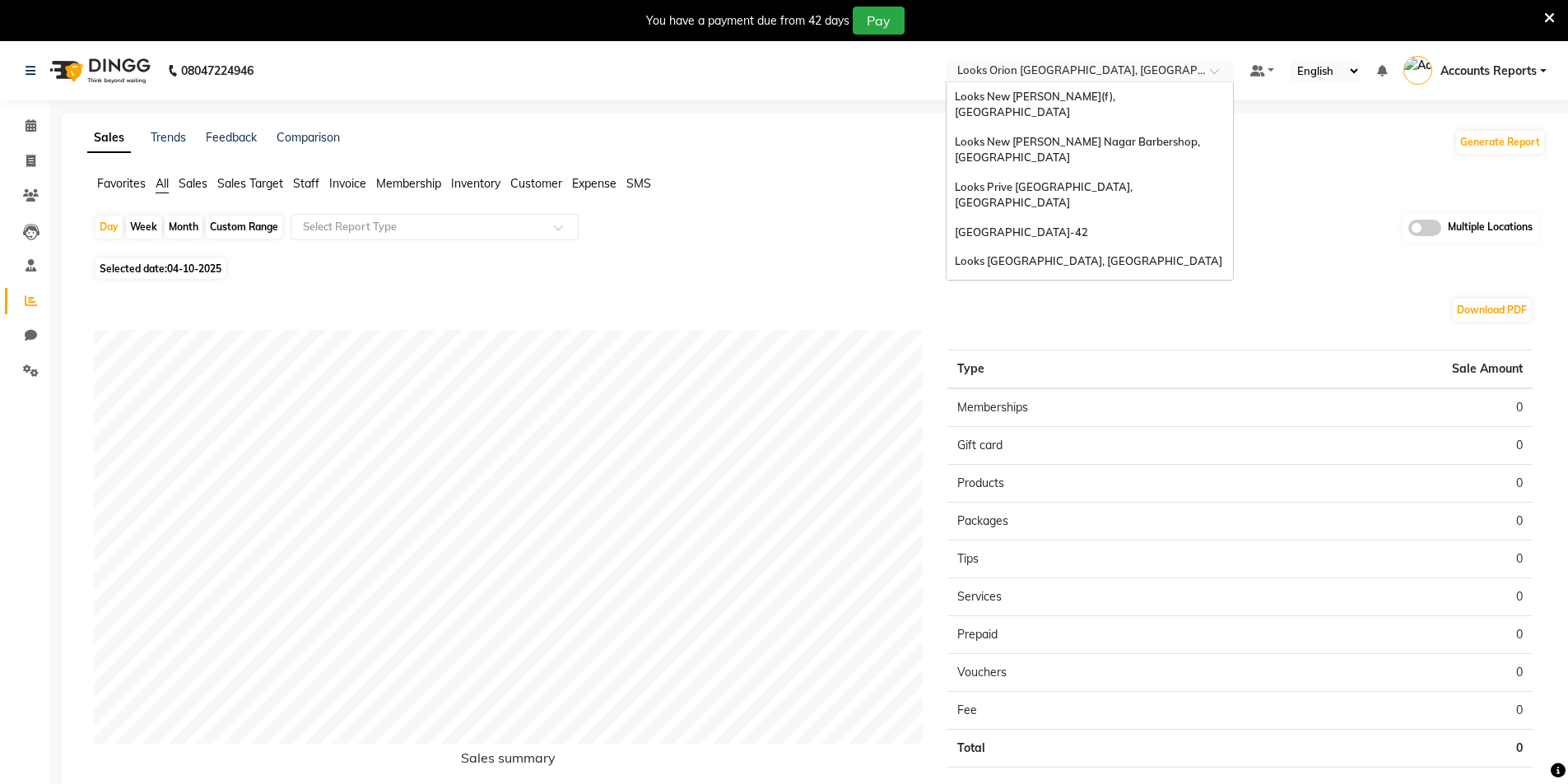
scroll to position [337, 0]
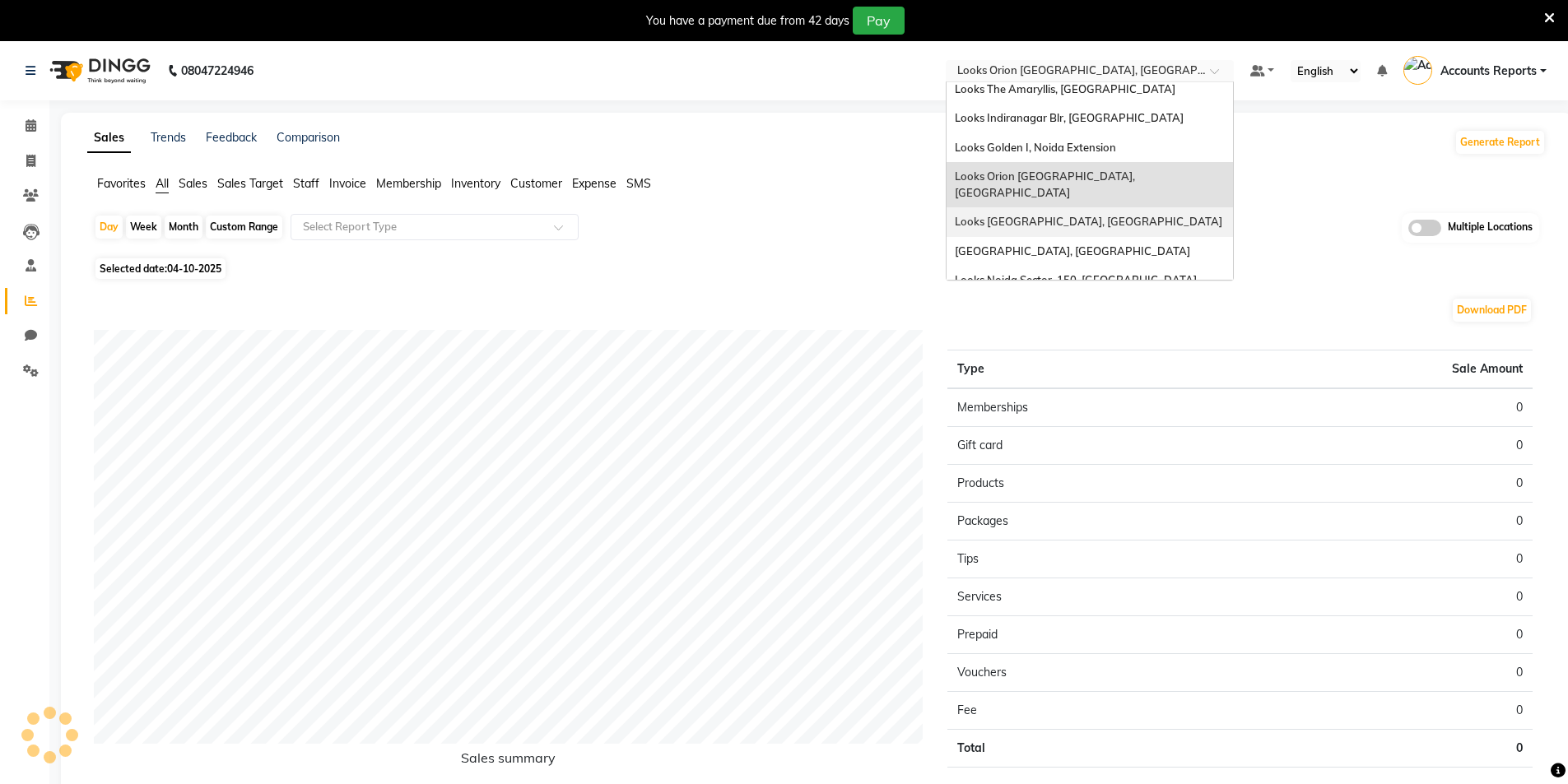
click at [1029, 215] on span "Looks Vega City, Bengaluru" at bounding box center [1088, 221] width 268 height 13
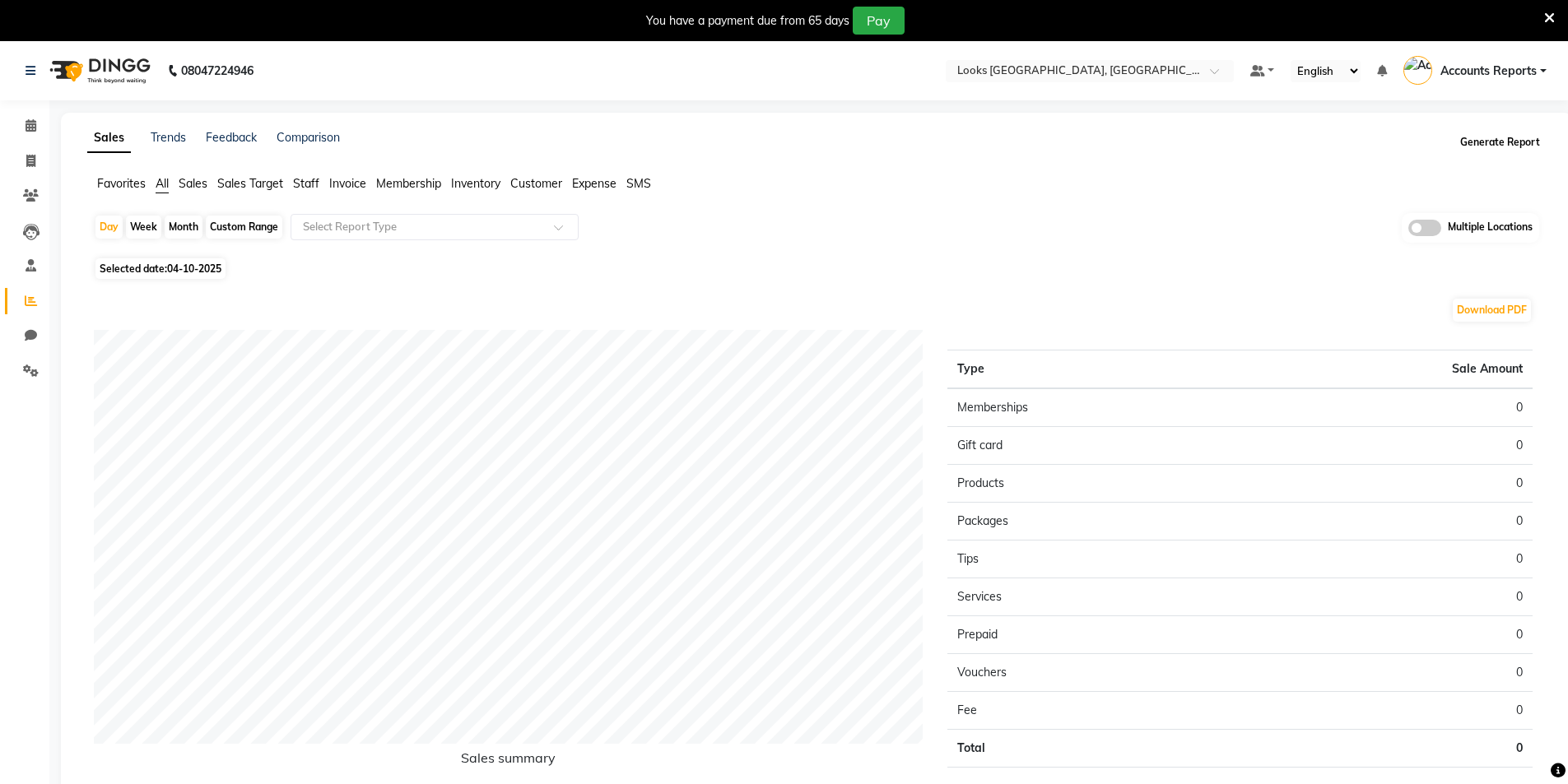
click at [1483, 143] on button "Generate Report" at bounding box center [1500, 142] width 88 height 23
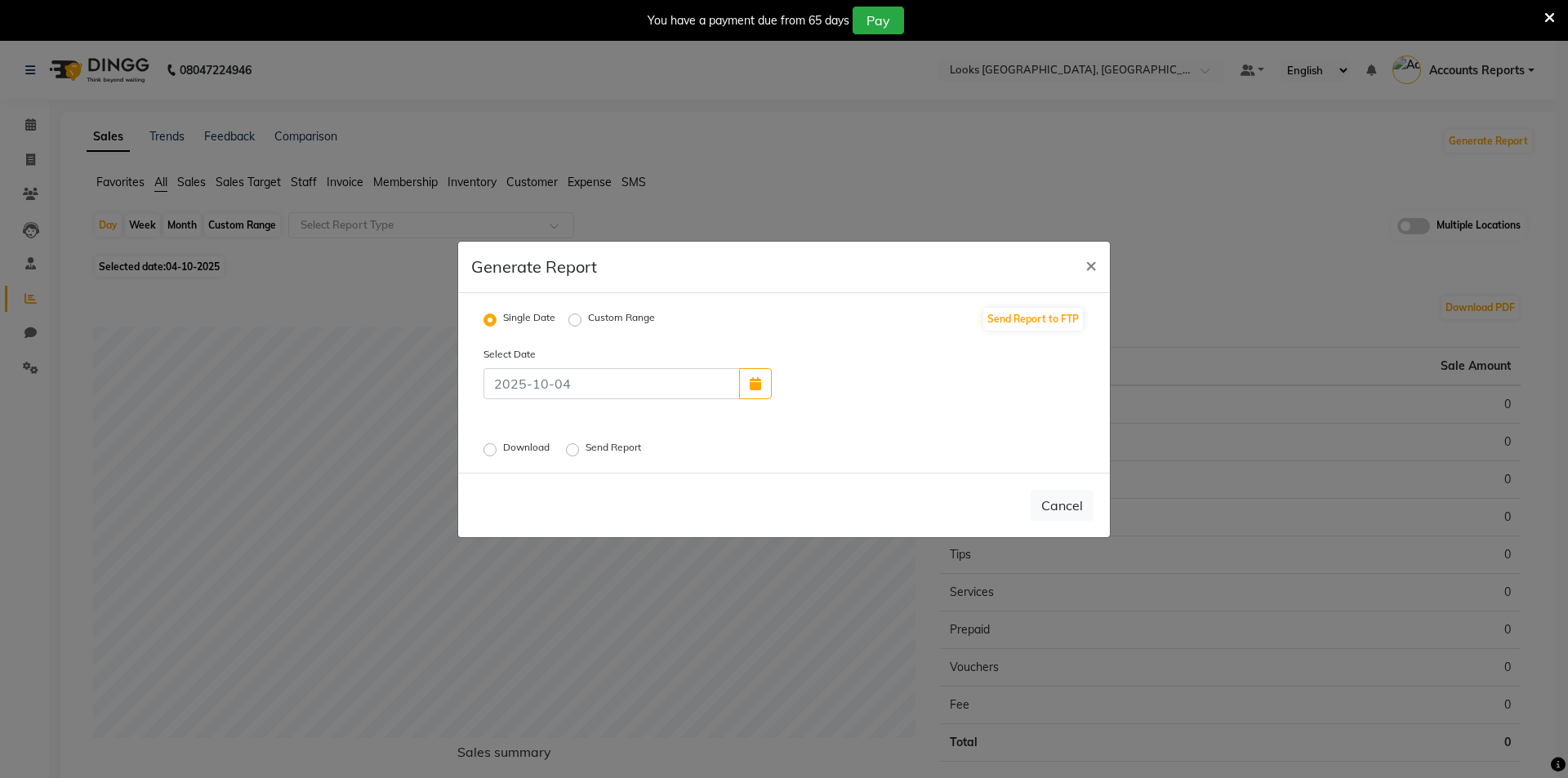
click at [588, 319] on label "Custom Range" at bounding box center [621, 319] width 67 height 20
click at [579, 319] on input "Custom Range" at bounding box center [577, 318] width 11 height 11
radio input "true"
select select "10"
select select "2025"
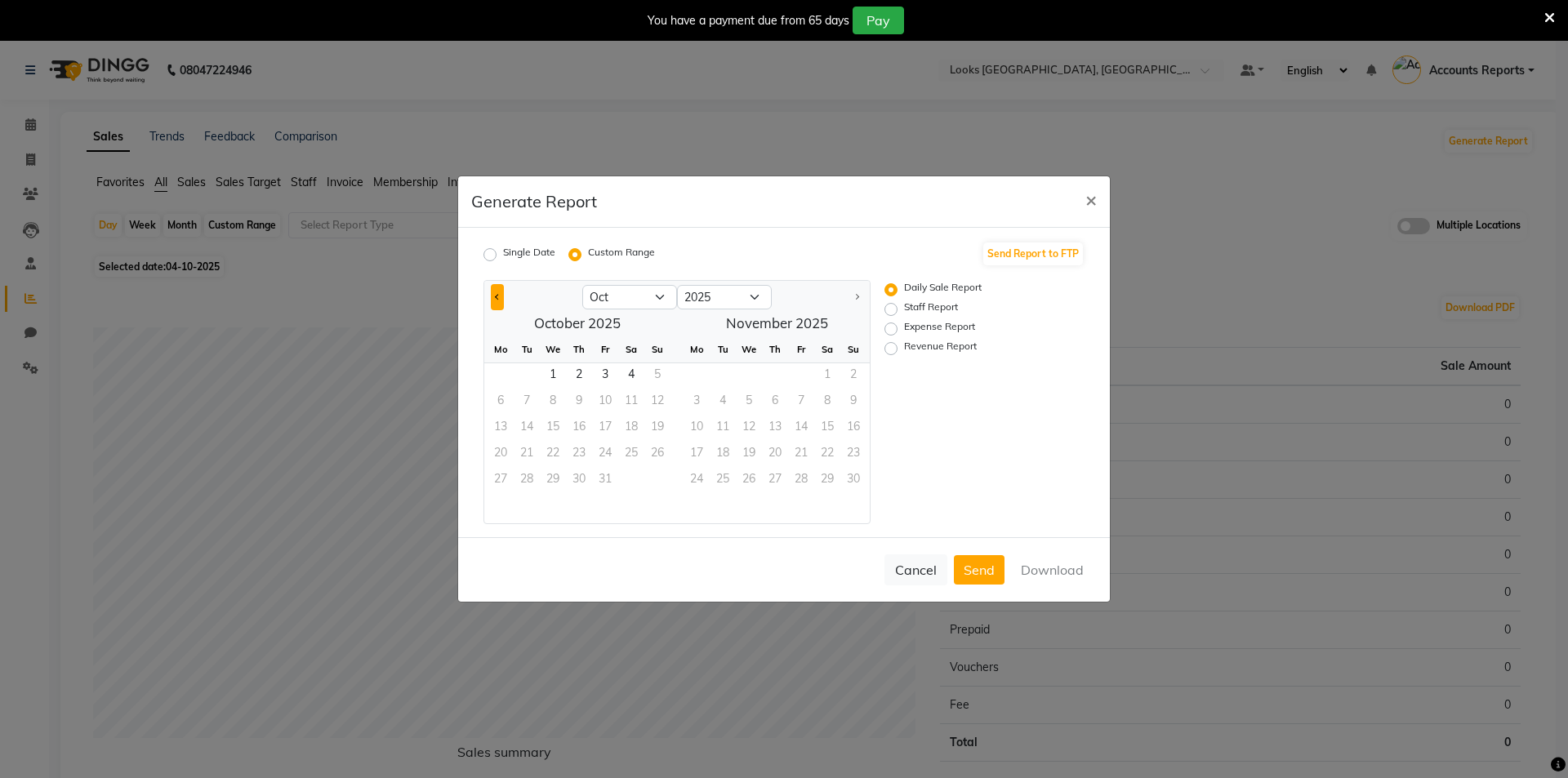
click at [500, 299] on button "Previous month" at bounding box center [497, 297] width 13 height 26
select select "9"
click at [495, 376] on span "1" at bounding box center [500, 376] width 26 height 26
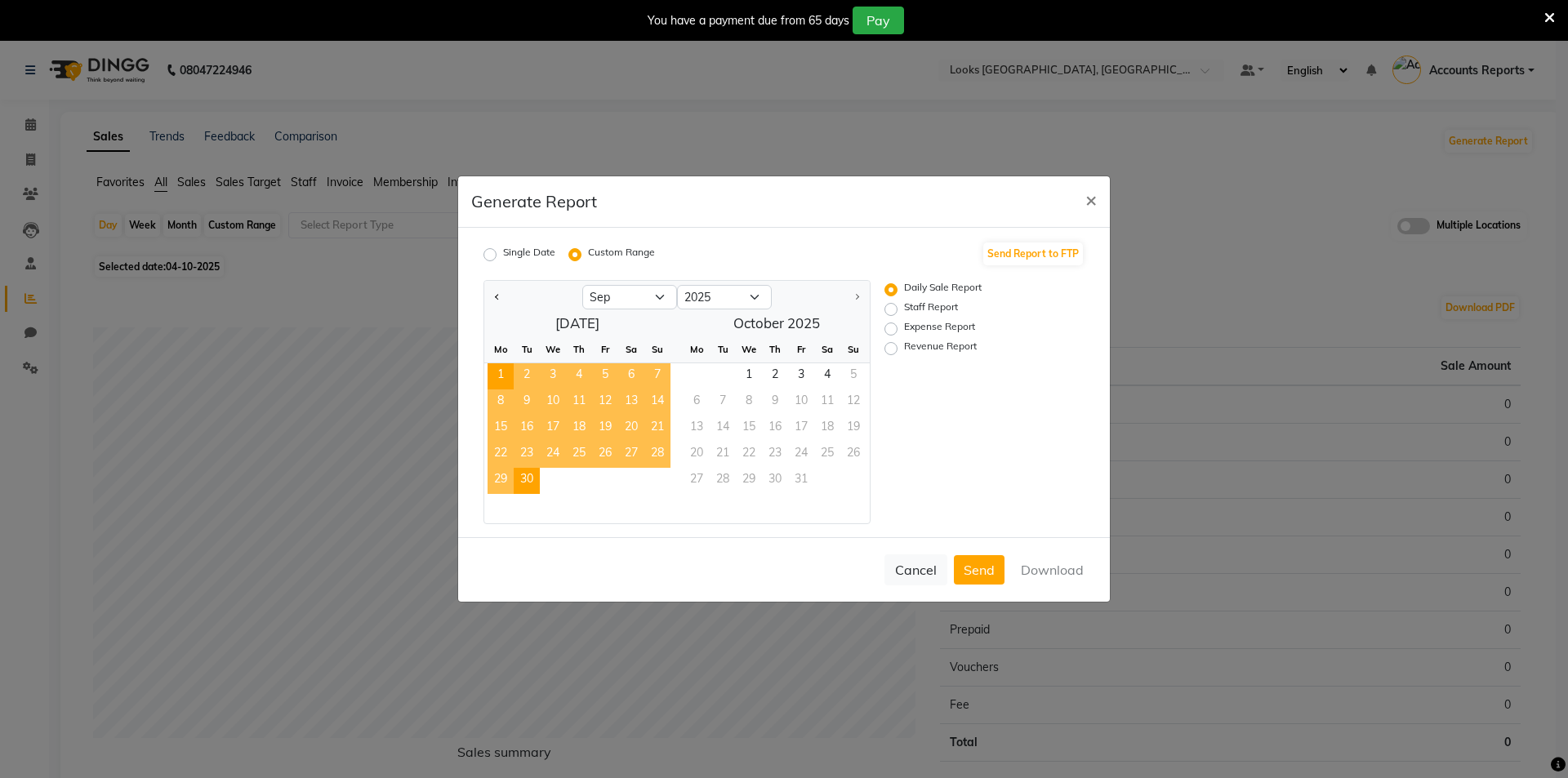
click at [524, 478] on span "30" at bounding box center [526, 480] width 26 height 26
click at [904, 348] on label "Revenue Report" at bounding box center [940, 348] width 73 height 20
click at [891, 348] on input "Revenue Report" at bounding box center [893, 348] width 11 height 11
radio input "true"
click at [1039, 572] on button "Download" at bounding box center [1052, 569] width 82 height 29
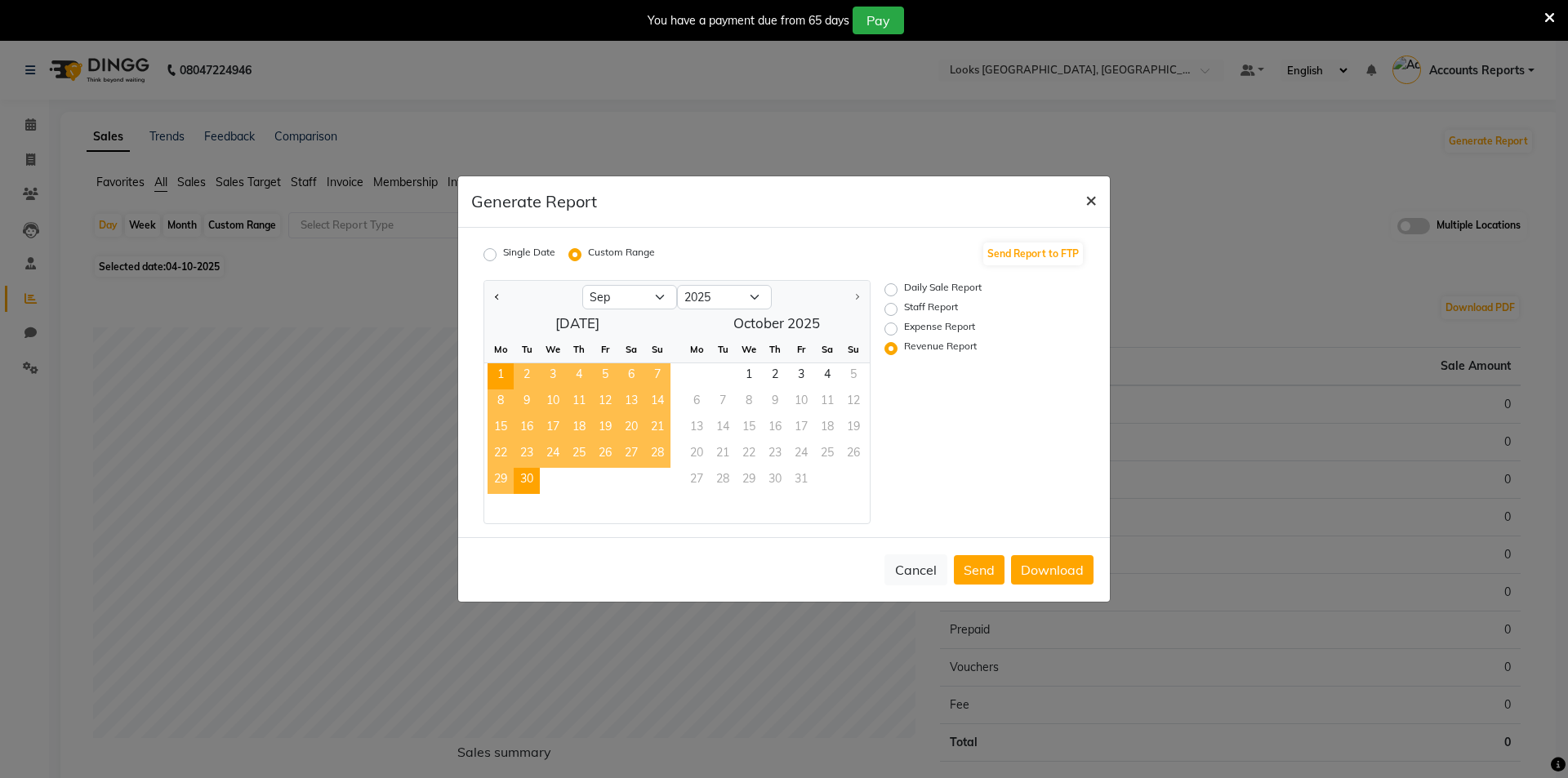
click at [1094, 201] on span "×" at bounding box center [1091, 199] width 11 height 24
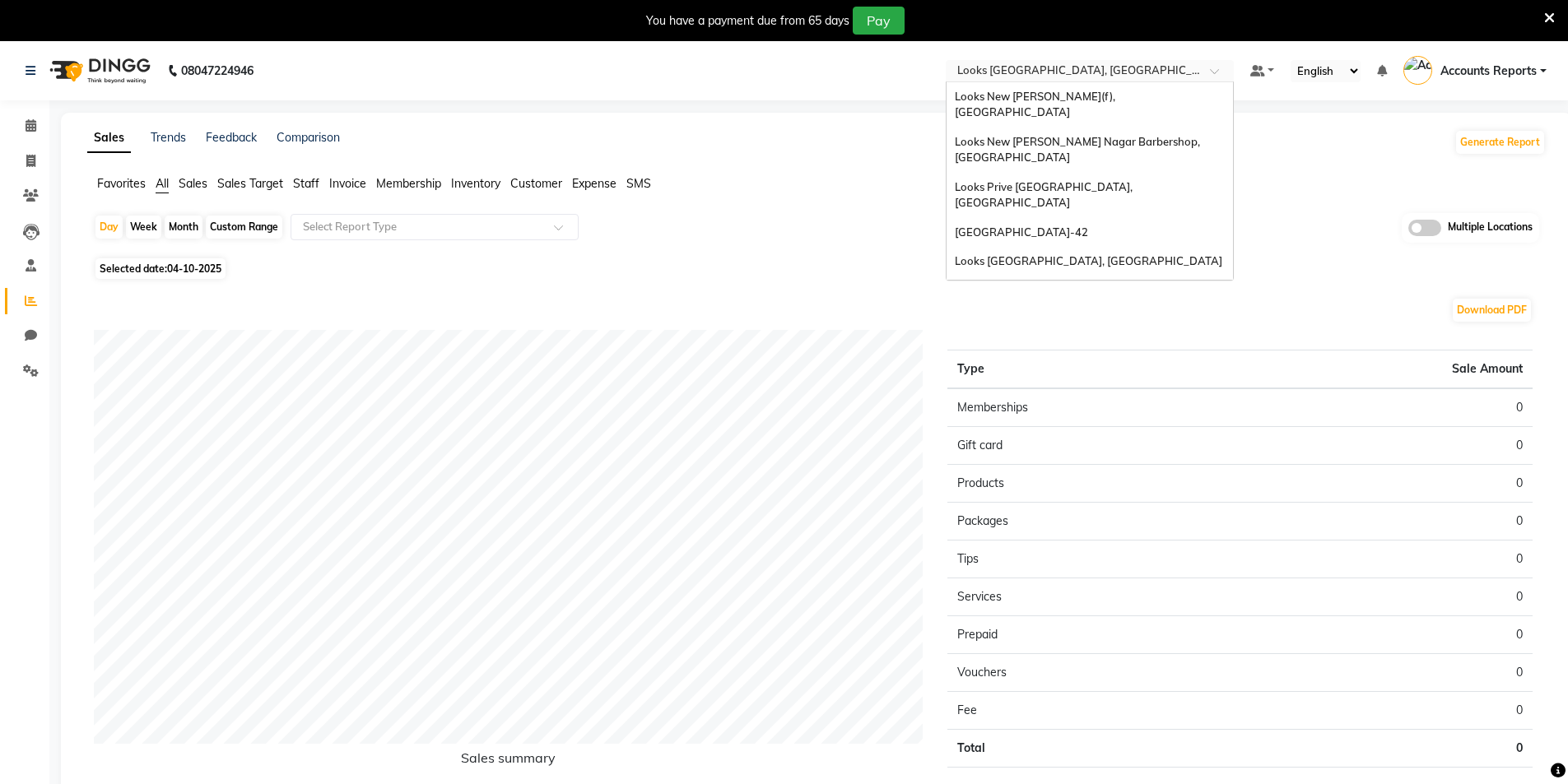
click at [1068, 72] on input "text" at bounding box center [1073, 72] width 239 height 17
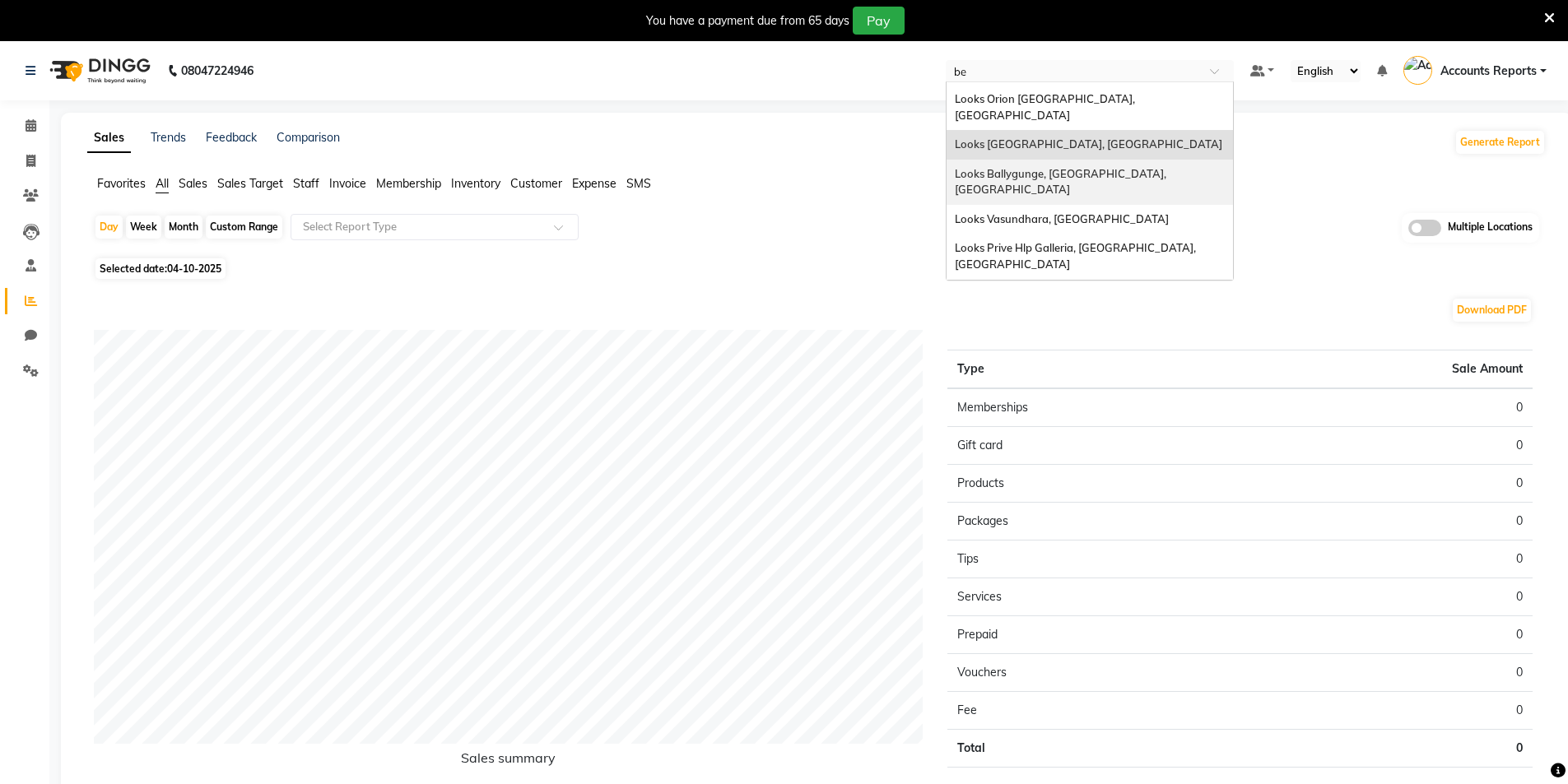
scroll to position [65, 0]
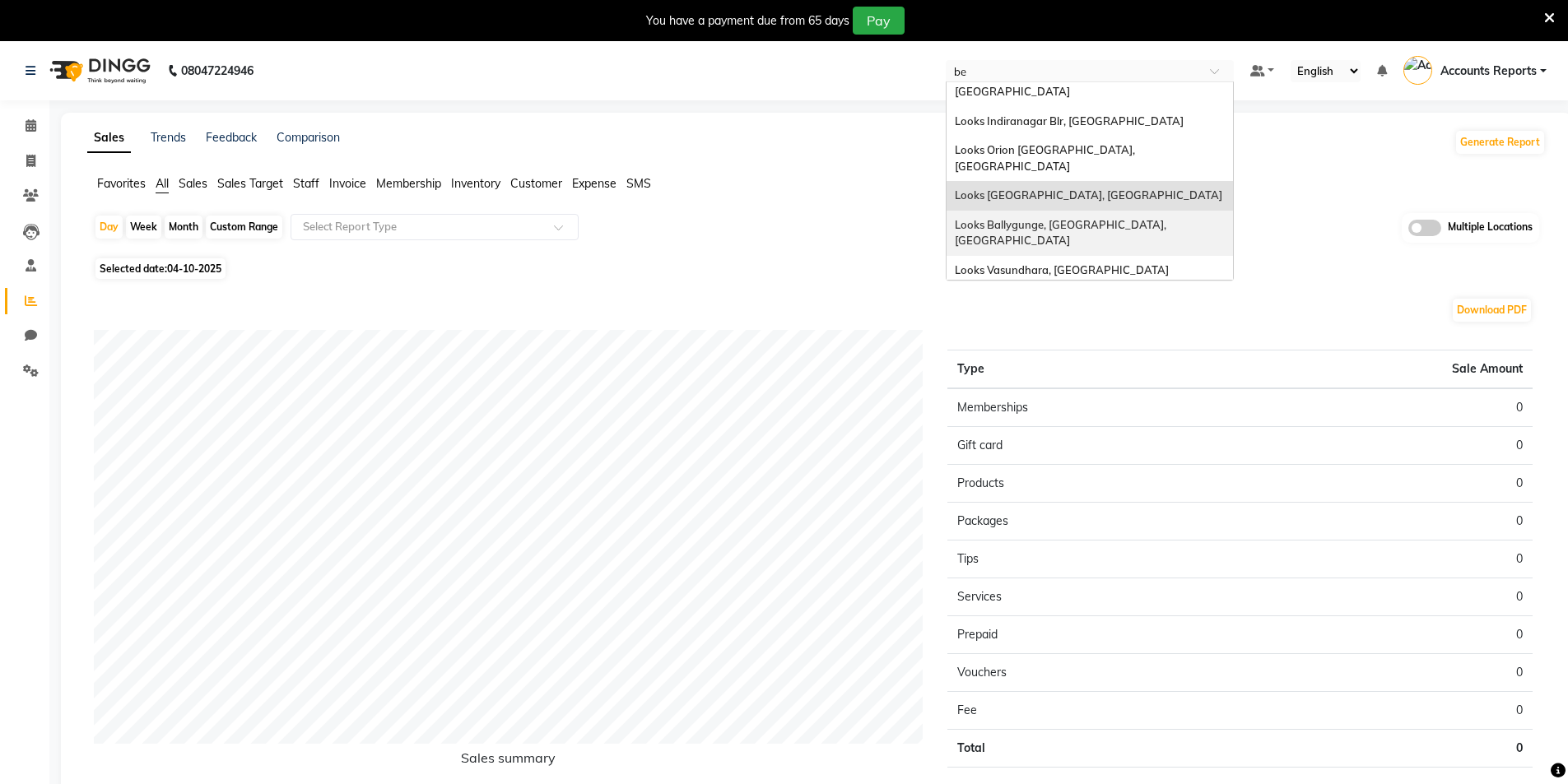
type input "ben"
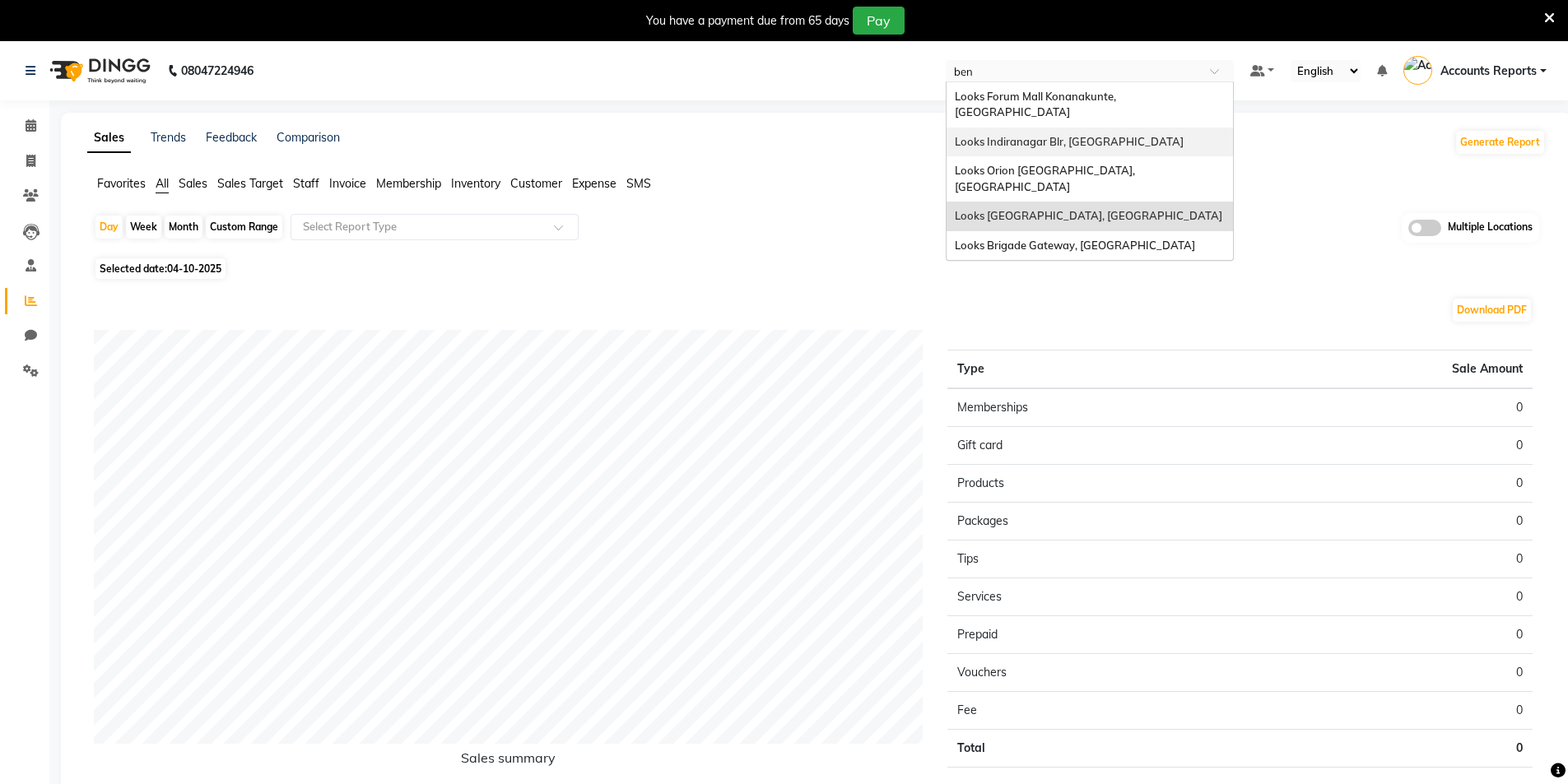
scroll to position [0, 0]
click at [1041, 239] on span "Looks Brigade Gateway, Bengaluru" at bounding box center [1074, 245] width 240 height 13
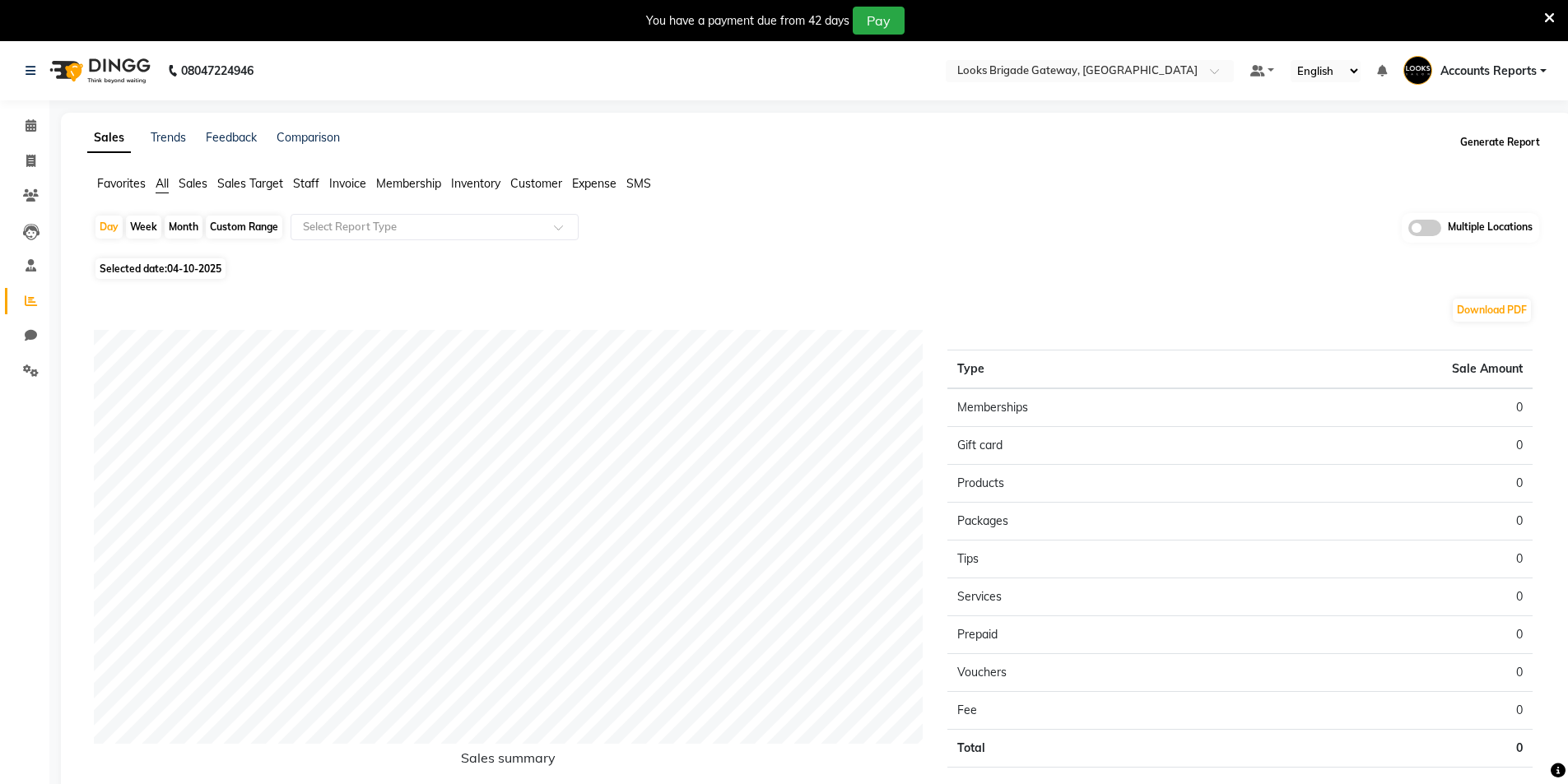
click at [1478, 138] on button "Generate Report" at bounding box center [1500, 142] width 88 height 23
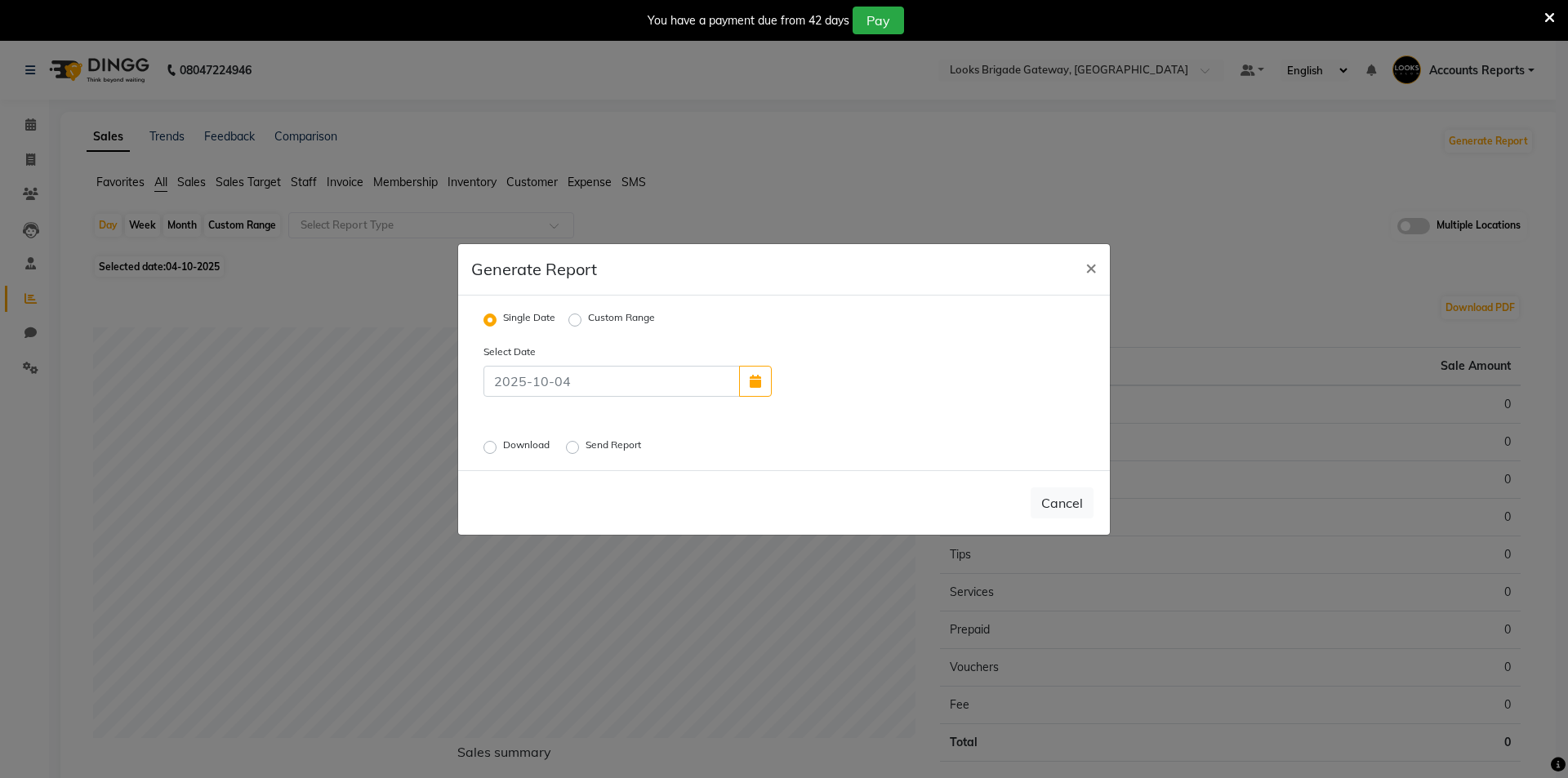
click at [588, 318] on label "Custom Range" at bounding box center [621, 319] width 67 height 20
click at [571, 318] on input "Custom Range" at bounding box center [577, 318] width 11 height 11
radio input "true"
select select "10"
select select "2025"
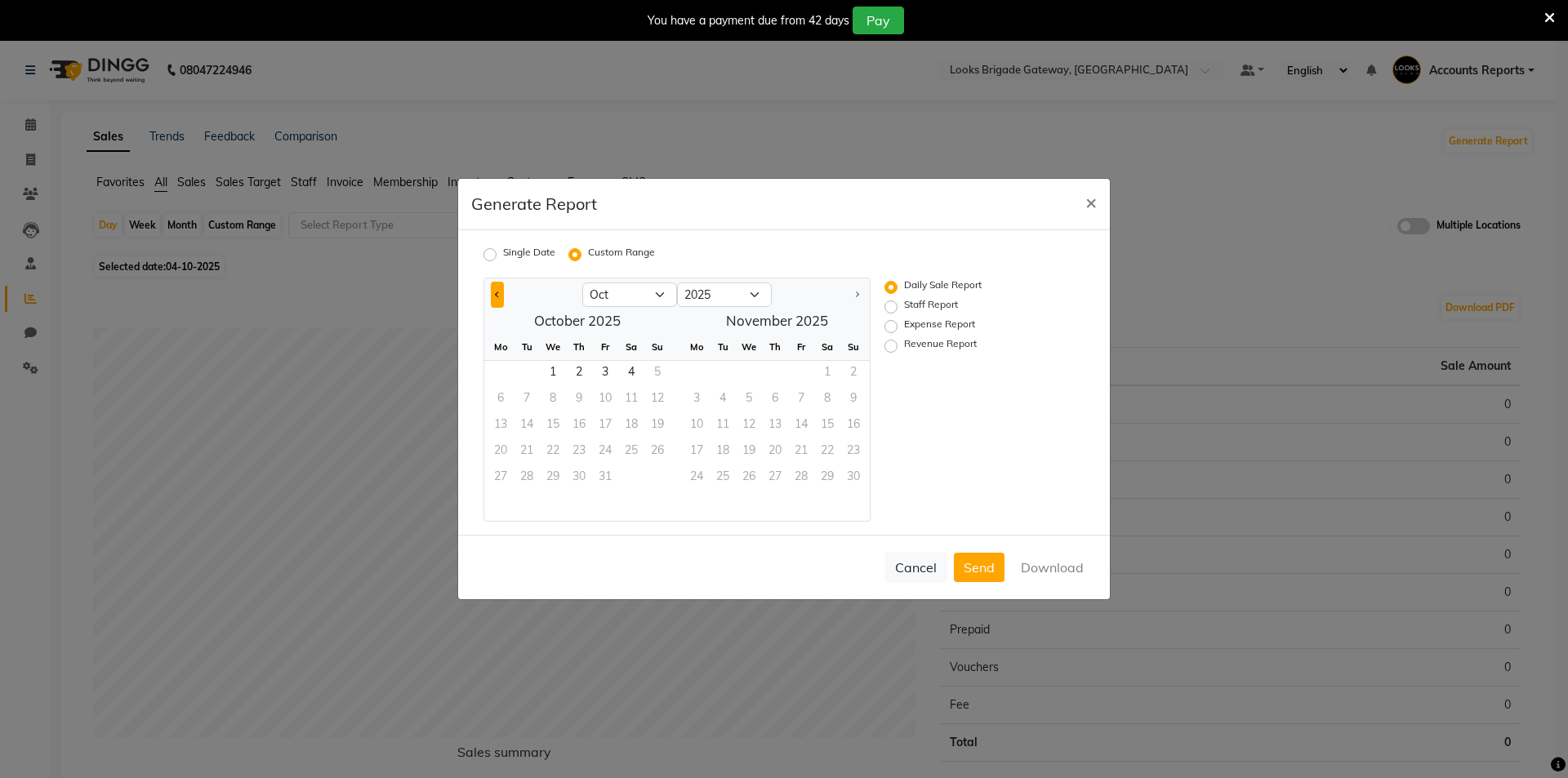
click at [496, 293] on span "Previous month" at bounding box center [498, 293] width 6 height 6
select select "9"
click at [504, 368] on span "1" at bounding box center [500, 374] width 26 height 26
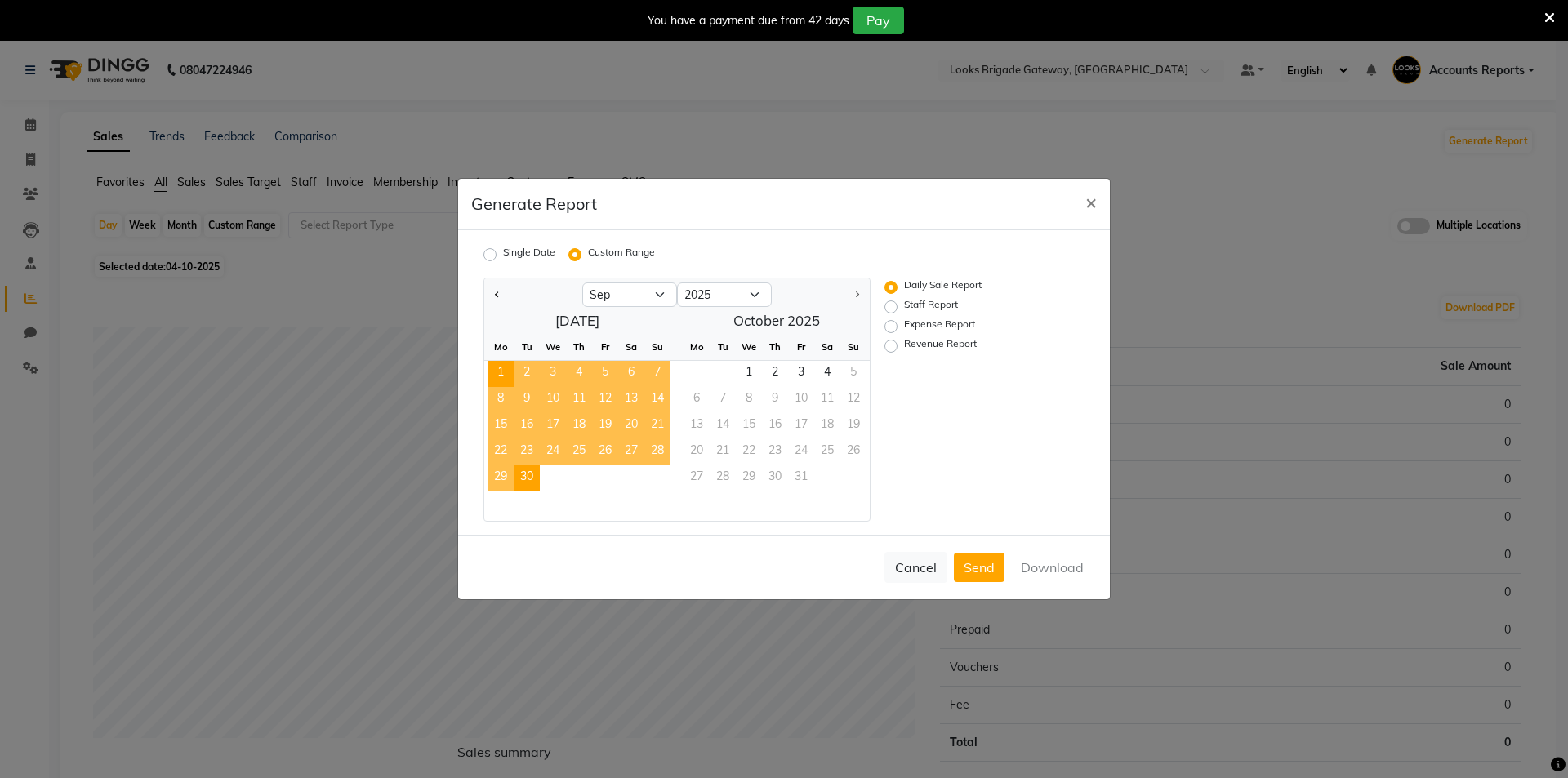
click at [526, 478] on span "30" at bounding box center [526, 479] width 26 height 26
click at [900, 344] on div "Revenue Report" at bounding box center [966, 346] width 163 height 20
click at [904, 346] on label "Revenue Report" at bounding box center [940, 346] width 73 height 20
click at [887, 346] on input "Revenue Report" at bounding box center [893, 345] width 11 height 11
radio input "true"
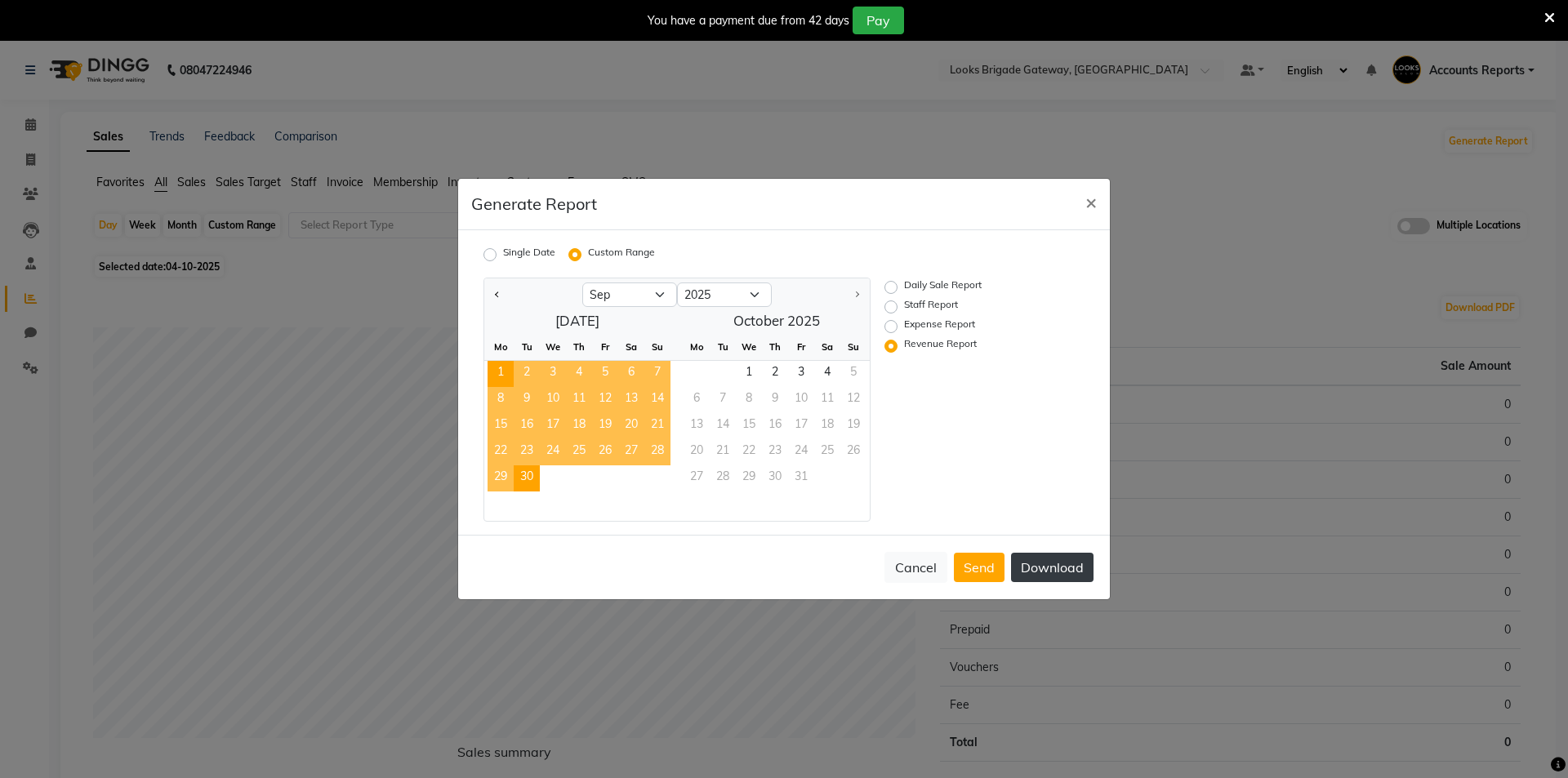
click at [1073, 575] on button "Download" at bounding box center [1052, 568] width 82 height 29
